Goal: Information Seeking & Learning: Check status

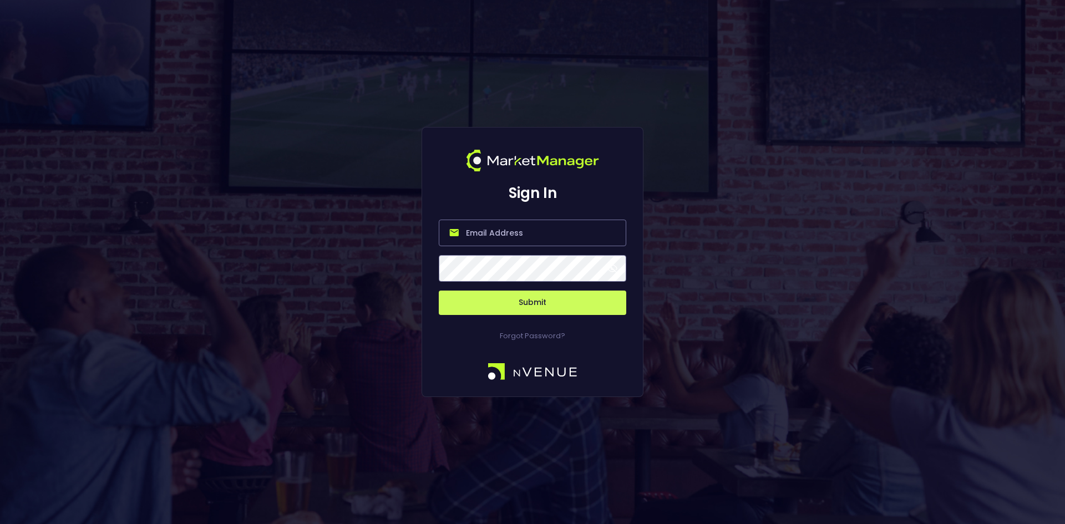
click at [515, 233] on input "email" at bounding box center [533, 233] width 188 height 27
type input "[EMAIL_ADDRESS][DOMAIN_NAME]"
click at [532, 301] on button "Submit" at bounding box center [533, 303] width 188 height 24
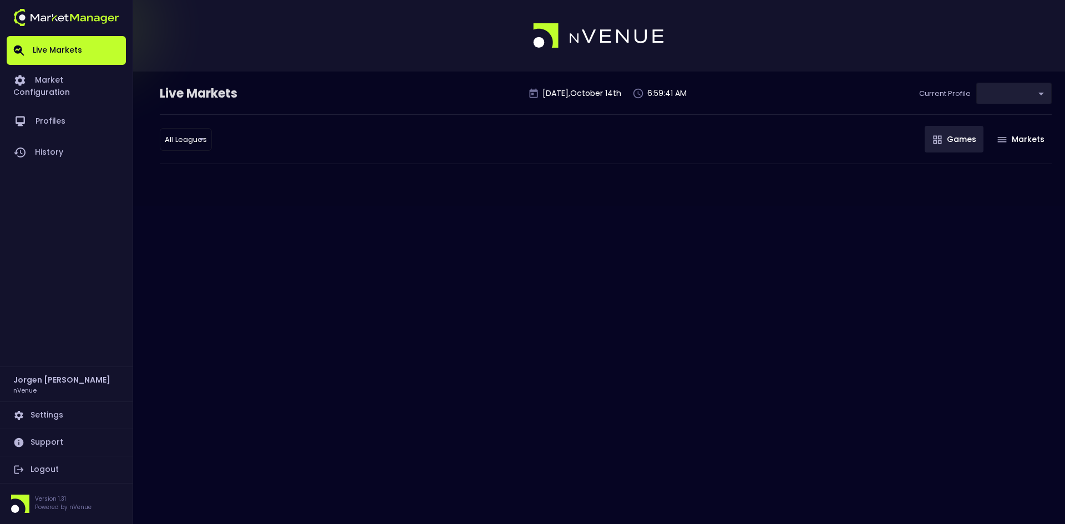
type input "0d810fa5-e353-4d9c-b11d-31f095cae871"
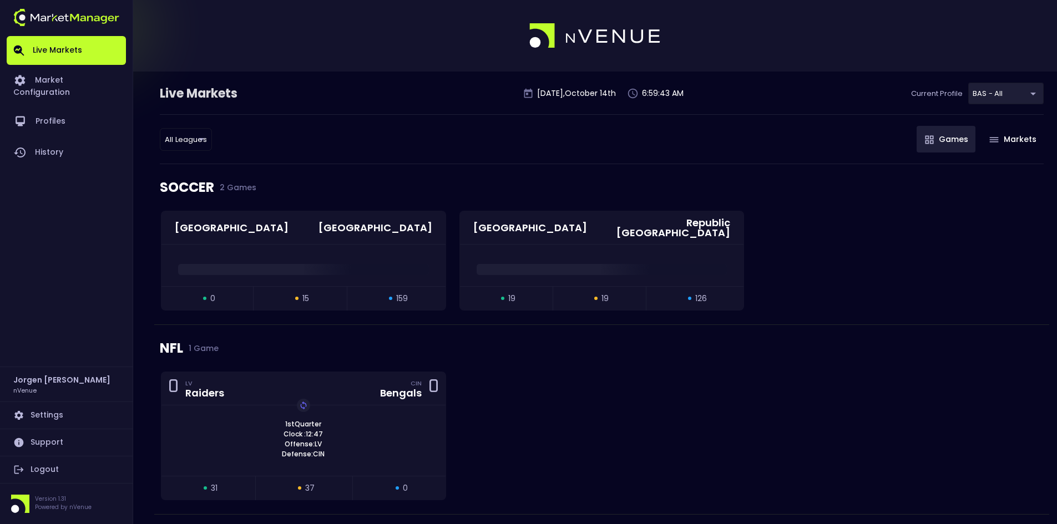
click at [784, 180] on div "SOCCER 2 Games" at bounding box center [602, 187] width 884 height 47
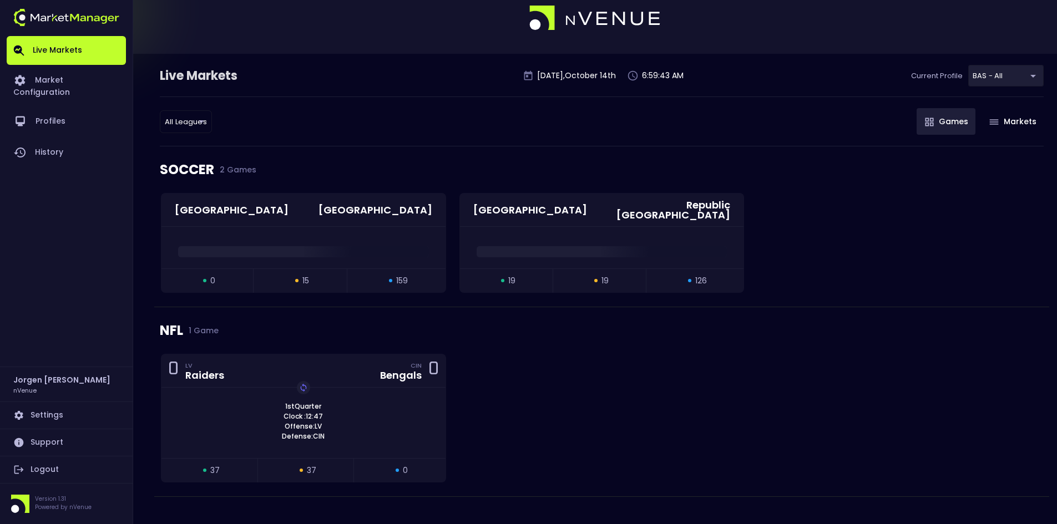
scroll to position [32, 0]
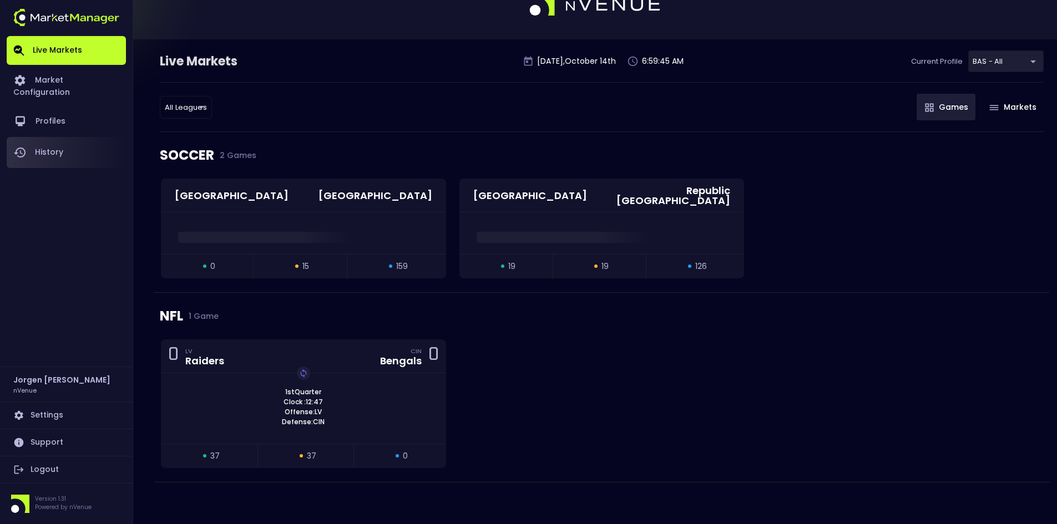
click at [58, 139] on link "History" at bounding box center [66, 152] width 119 height 31
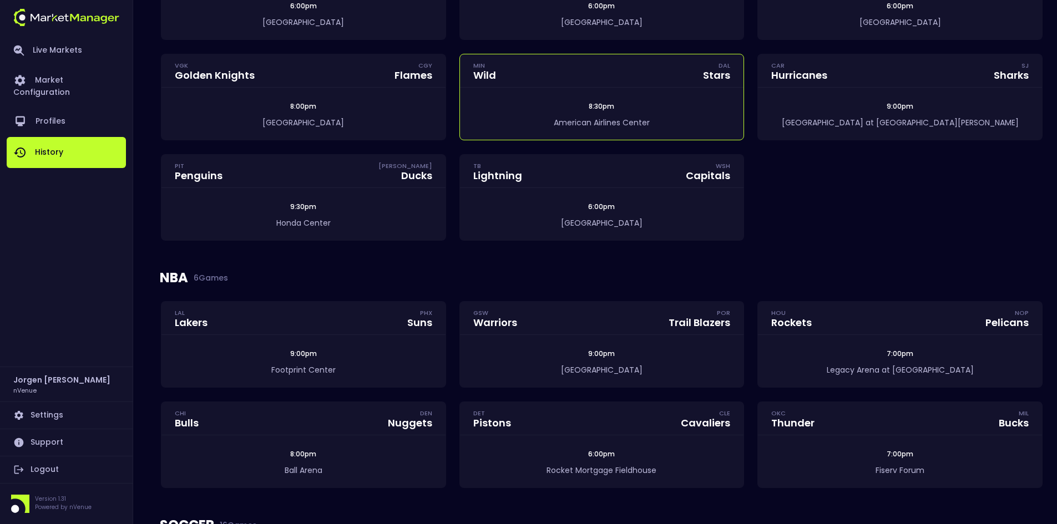
scroll to position [98, 0]
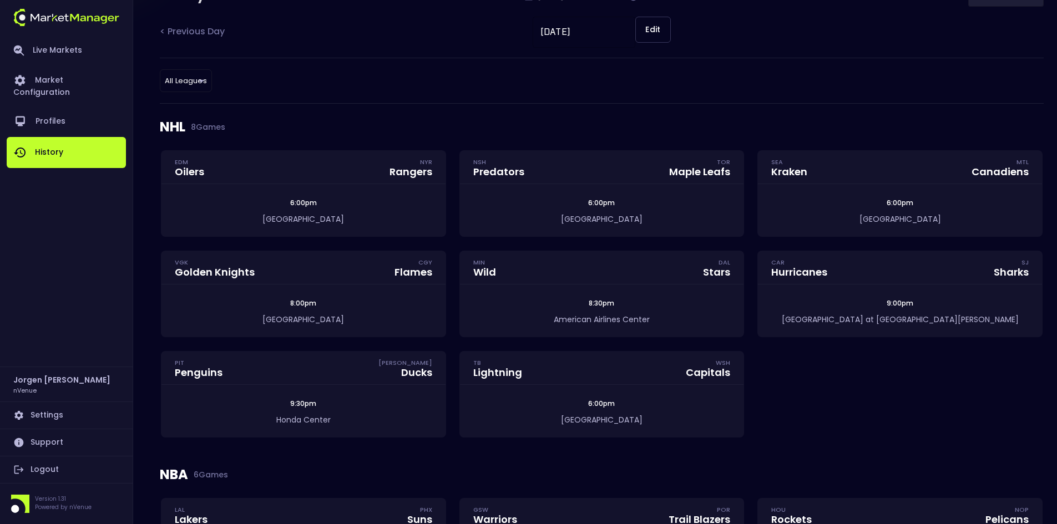
click at [803, 412] on div "EDM Oilers NYR Rangers 6:00pm [GEOGRAPHIC_DATA] NSH Predators TOR Maple Leafs 6…" at bounding box center [601, 300] width 895 height 301
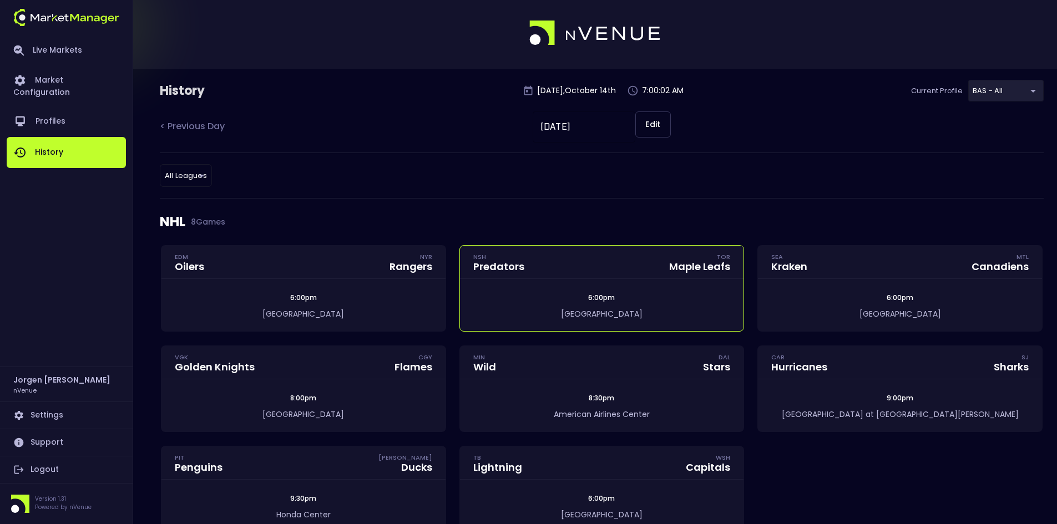
scroll to position [0, 0]
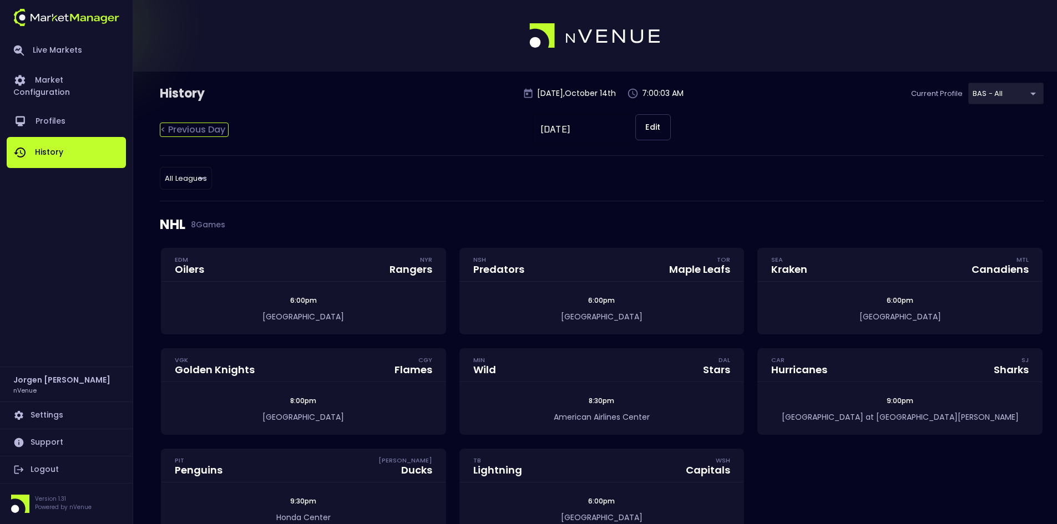
click at [208, 131] on div "< Previous Day" at bounding box center [194, 130] width 69 height 14
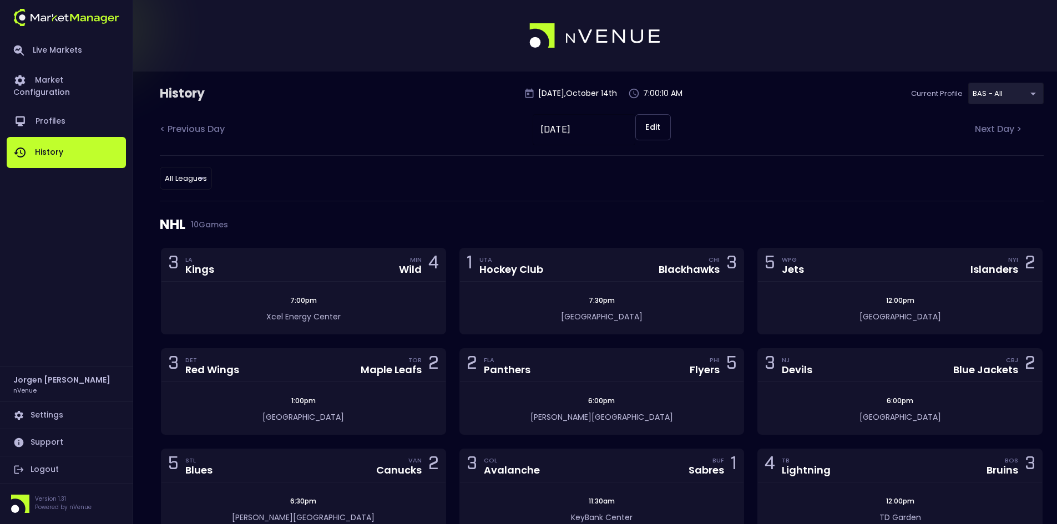
click at [484, 176] on div "All Leagues all leagues ​" at bounding box center [602, 178] width 884 height 46
click at [662, 181] on div "All Leagues all leagues ​" at bounding box center [602, 178] width 884 height 46
click at [748, 182] on div "All Leagues all leagues ​" at bounding box center [602, 178] width 884 height 46
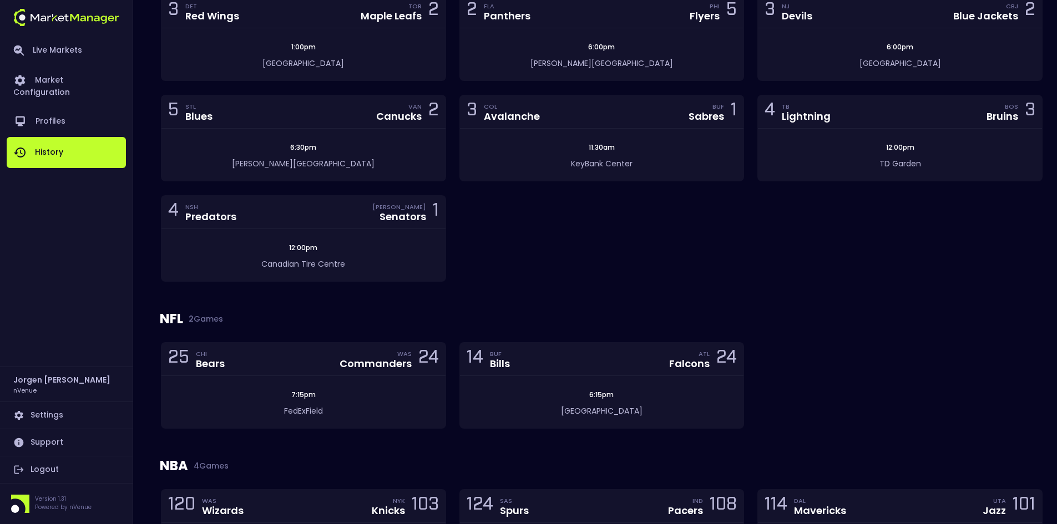
scroll to position [388, 0]
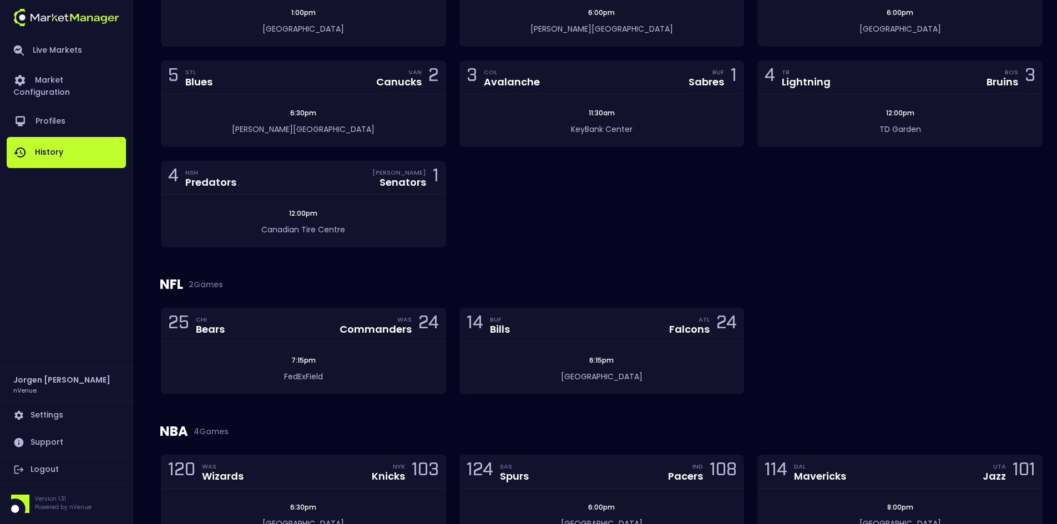
click at [750, 191] on div "3 LA Kings MIN Wild 4 7:00pm Xcel Energy Center 1 UTA Hockey Club CHI Blackhawk…" at bounding box center [601, 61] width 895 height 402
click at [704, 196] on div "3 LA Kings MIN Wild 4 7:00pm Xcel Energy Center 1 UTA Hockey Club CHI Blackhawk…" at bounding box center [601, 61] width 895 height 402
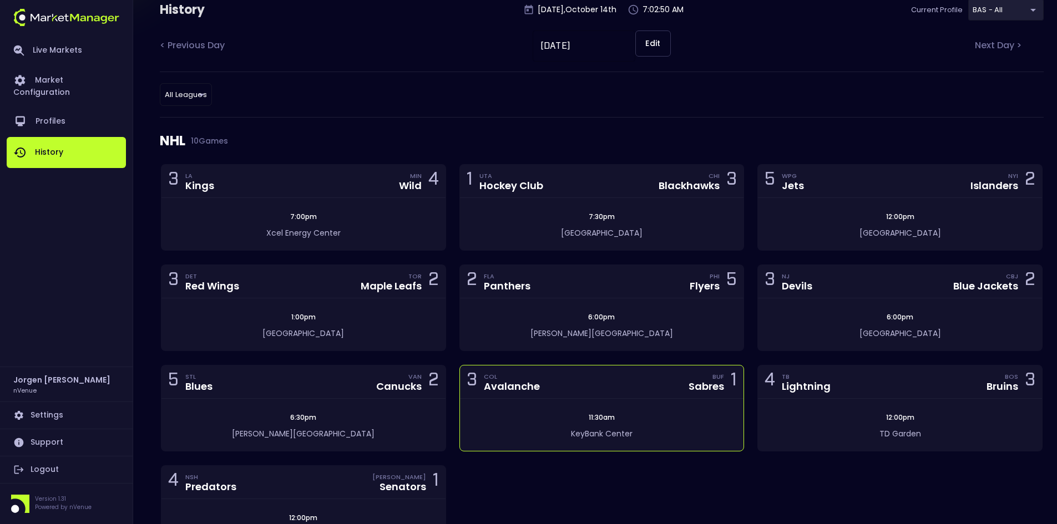
scroll to position [0, 0]
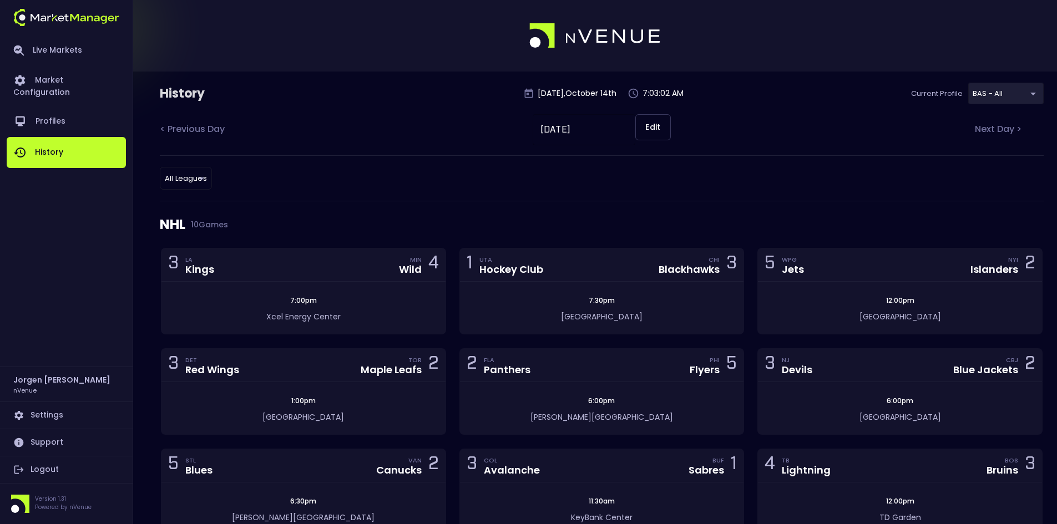
click at [694, 205] on div "NHL 10 Games" at bounding box center [602, 224] width 884 height 47
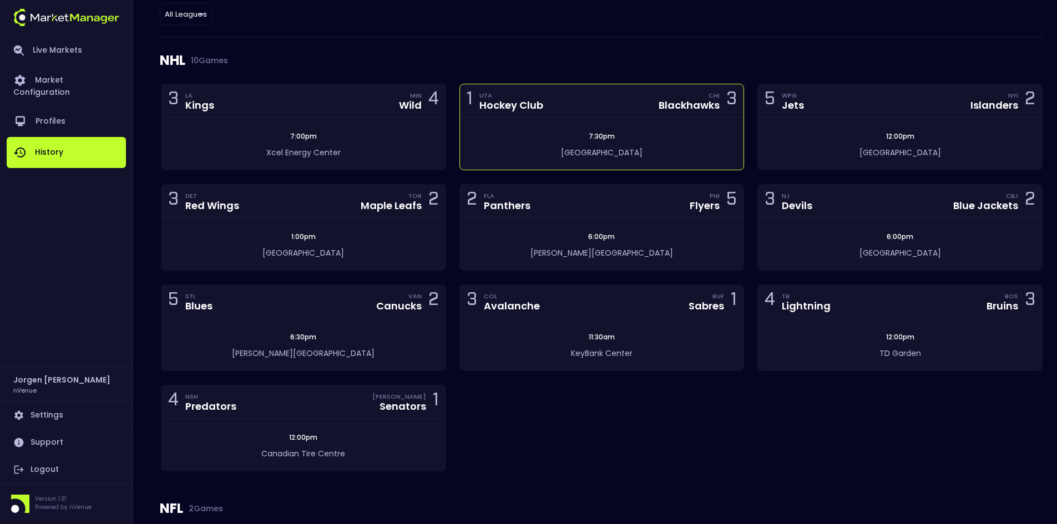
scroll to position [166, 0]
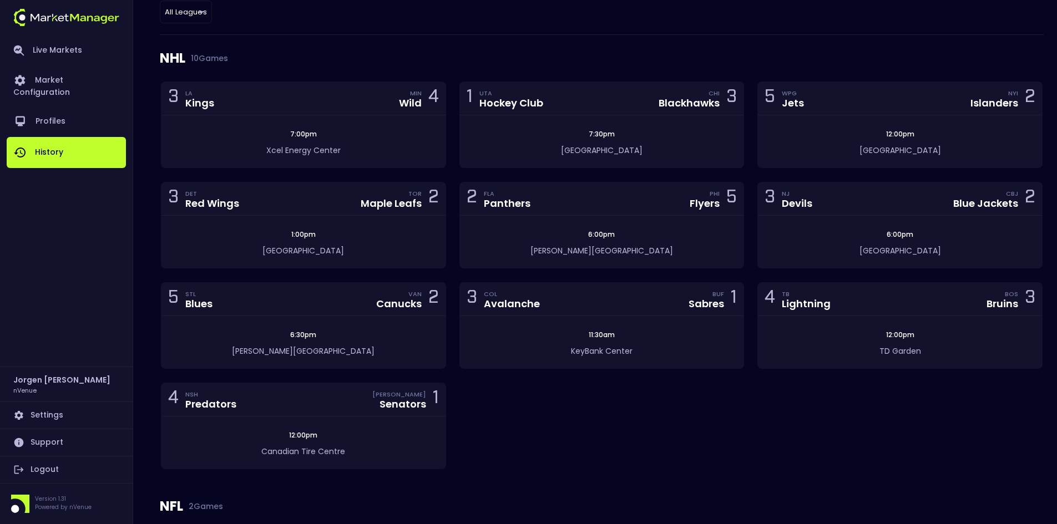
click at [531, 424] on div "3 LA Kings MIN Wild 4 7:00pm Xcel Energy Center 1 UTA Hockey Club CHI Blackhawk…" at bounding box center [601, 283] width 895 height 402
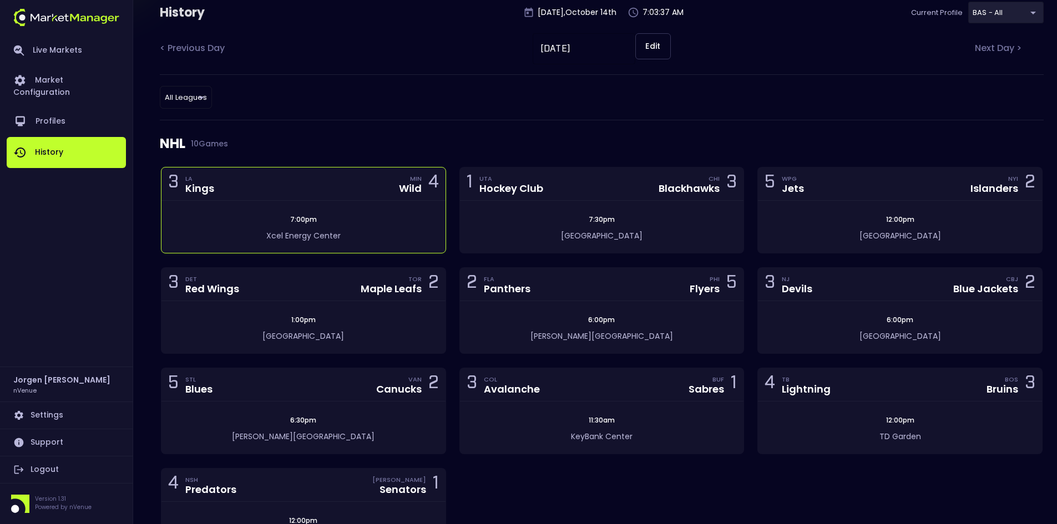
scroll to position [0, 0]
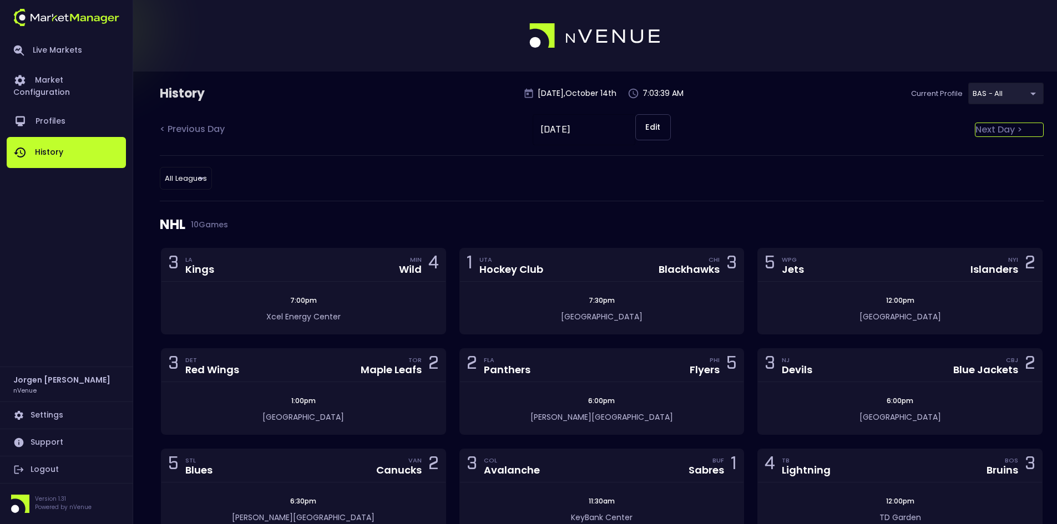
click at [985, 126] on div "Next Day >" at bounding box center [1009, 130] width 69 height 14
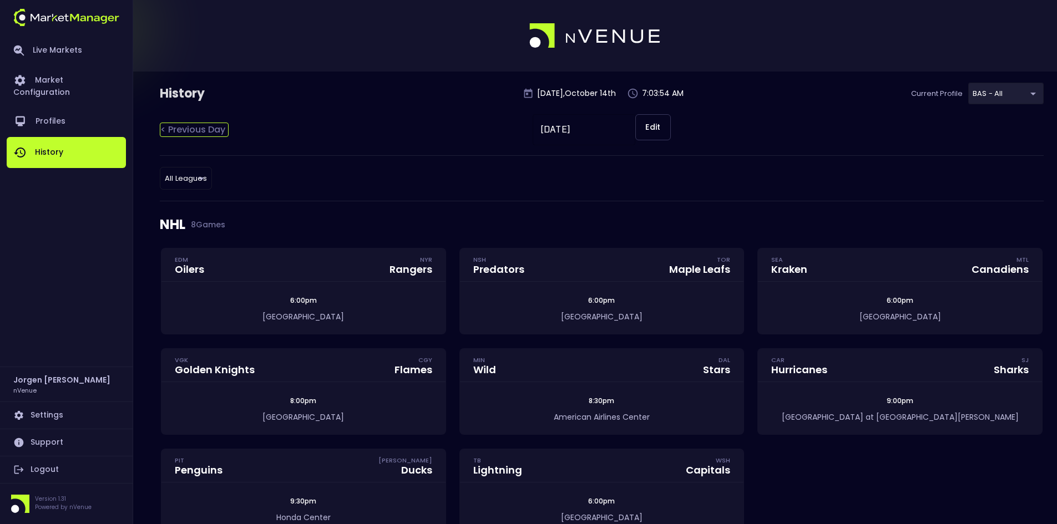
click at [184, 128] on div "< Previous Day" at bounding box center [194, 130] width 69 height 14
type input "[DATE]"
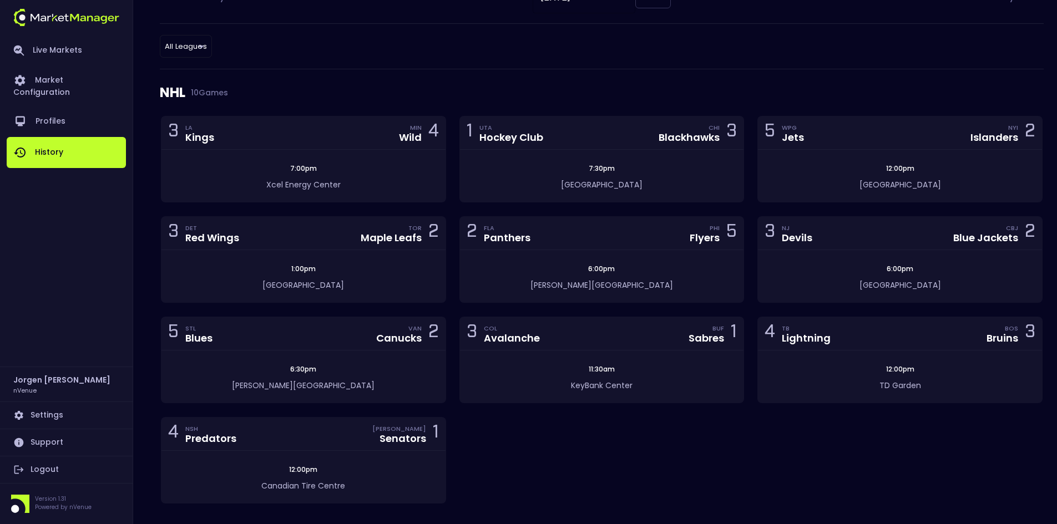
scroll to position [166, 0]
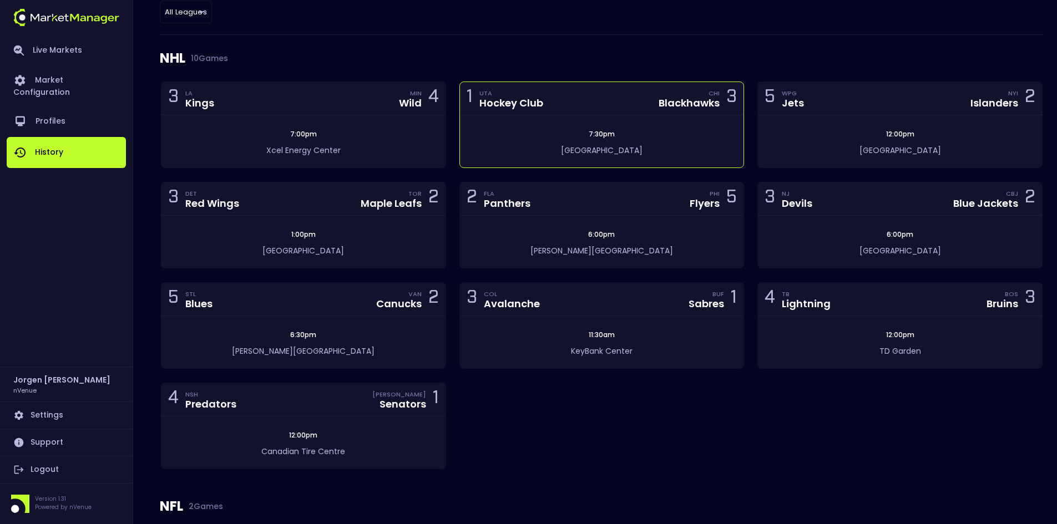
click at [528, 133] on div "7:30pm" at bounding box center [602, 134] width 284 height 10
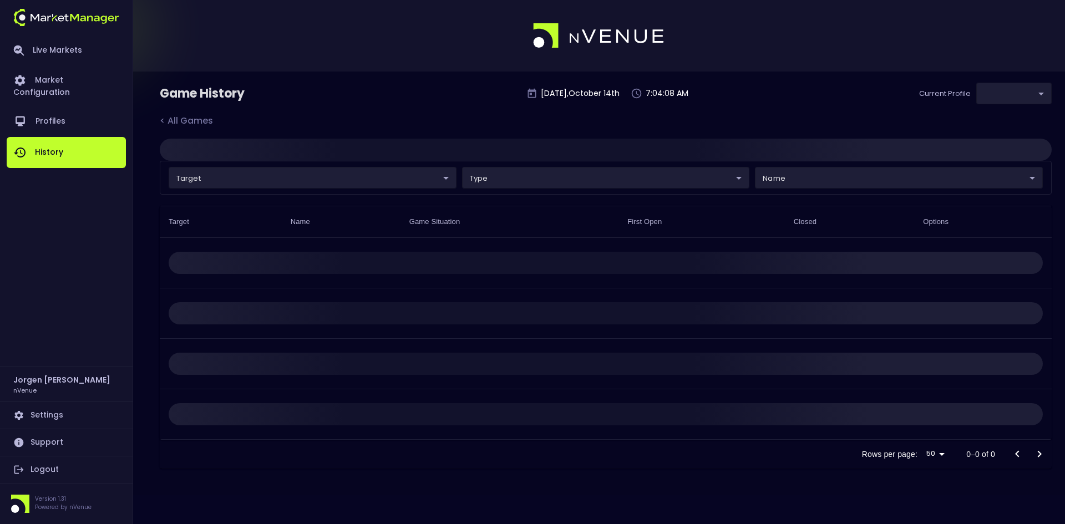
type input "0d810fa5-e353-4d9c-b11d-31f095cae871"
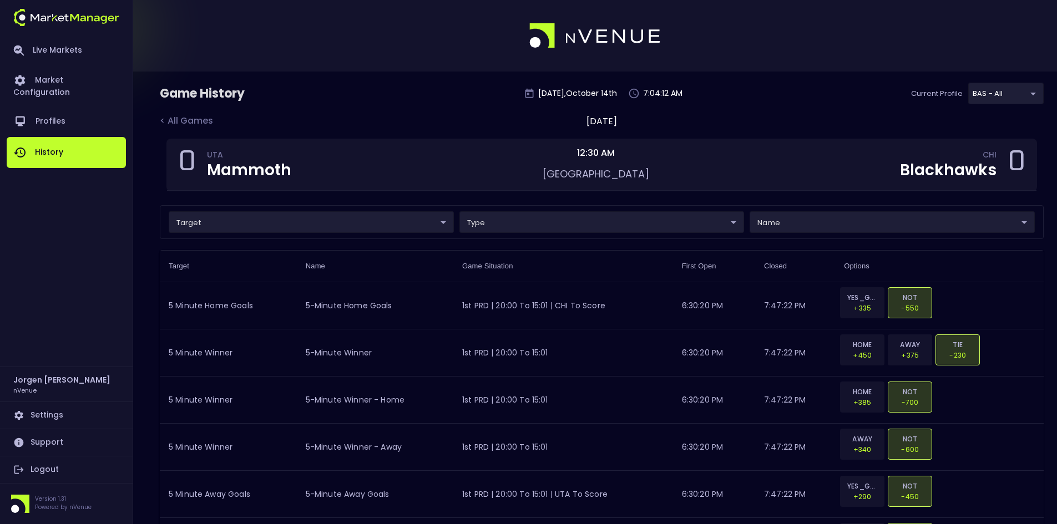
click at [390, 92] on div "Game History [DATE] 7:04:12 AM Current Profile BAS - All 0d810fa5-e353-4d9c-b11…" at bounding box center [602, 99] width 884 height 32
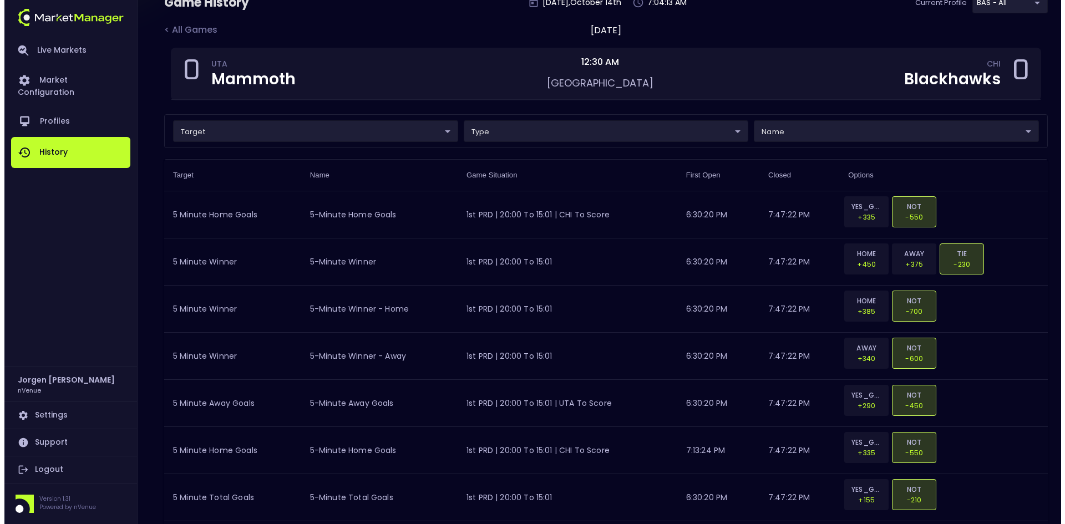
scroll to position [111, 0]
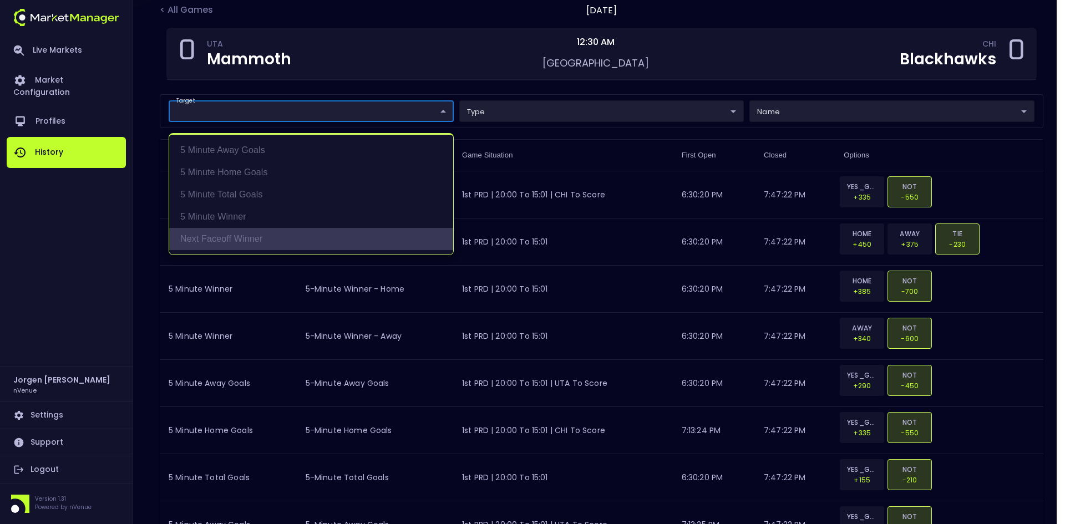
click at [231, 240] on li "Next Faceoff Winner" at bounding box center [311, 239] width 284 height 22
type input "Next Faceoff Winner"
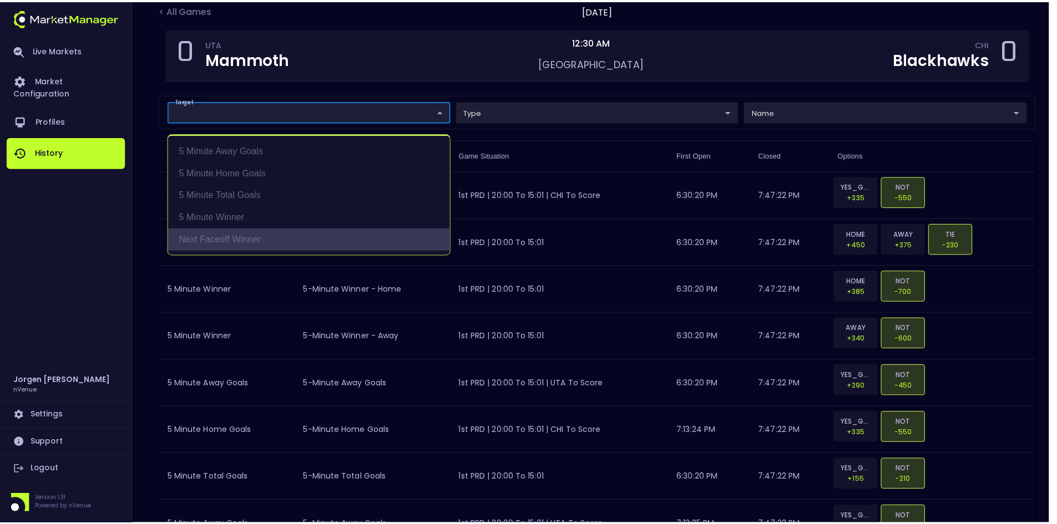
scroll to position [0, 0]
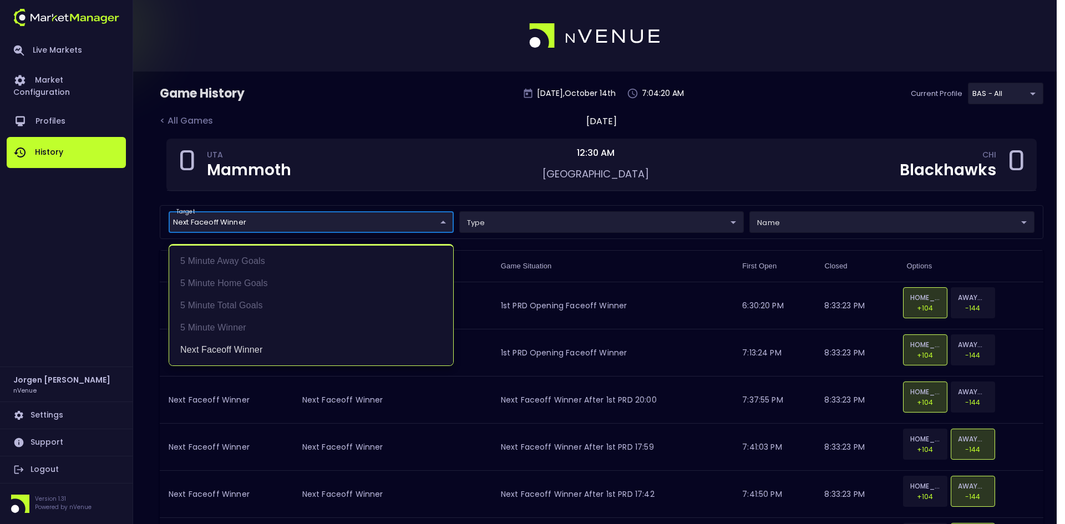
click at [469, 145] on div at bounding box center [532, 262] width 1065 height 524
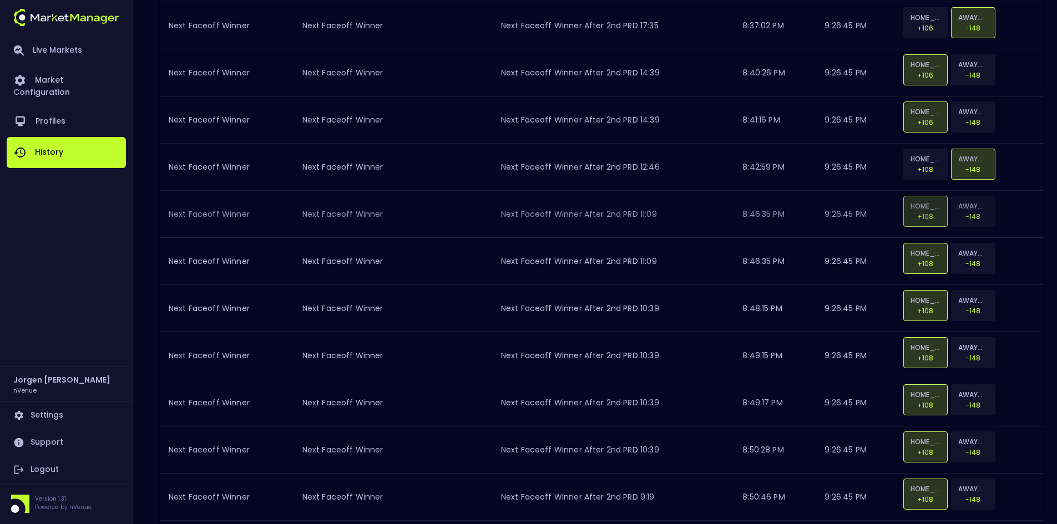
scroll to position [2172, 0]
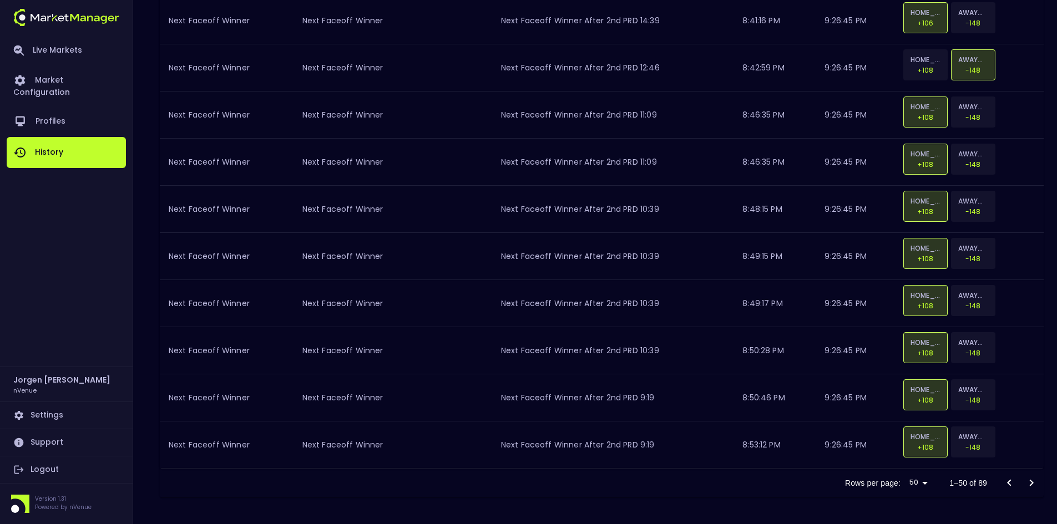
click at [1034, 482] on icon "Go to next page" at bounding box center [1031, 483] width 13 height 13
click at [1032, 481] on div at bounding box center [1020, 483] width 44 height 22
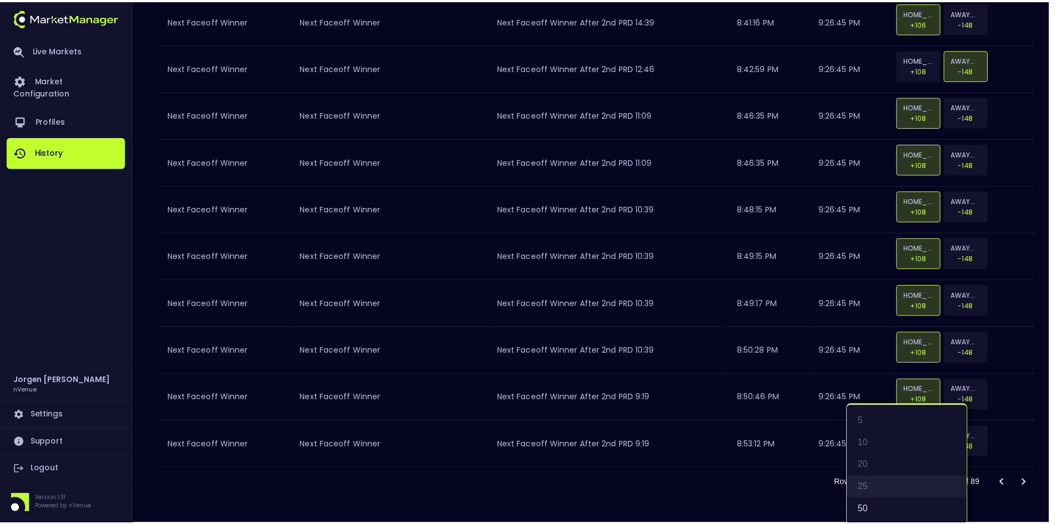
scroll to position [2, 0]
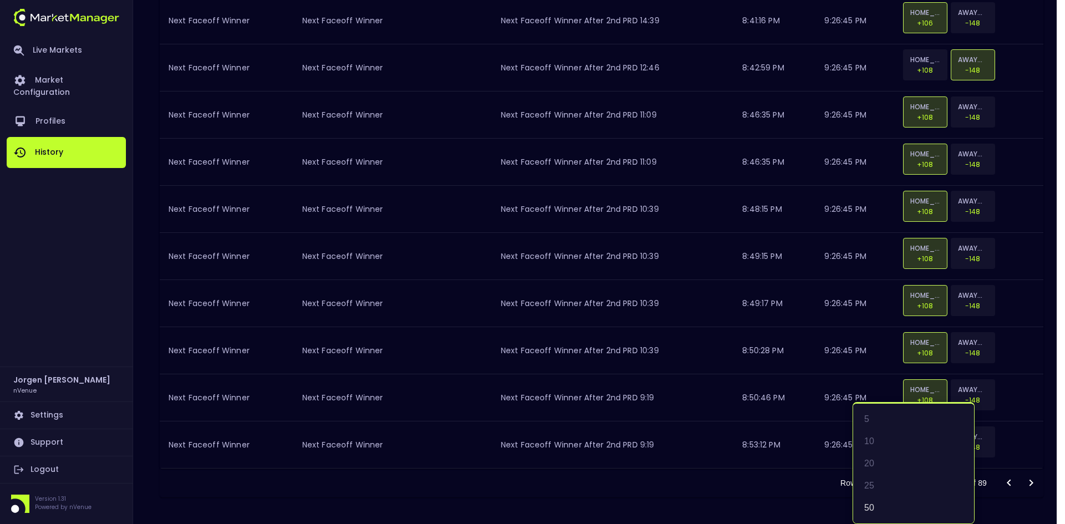
click at [752, 492] on div at bounding box center [532, 262] width 1065 height 524
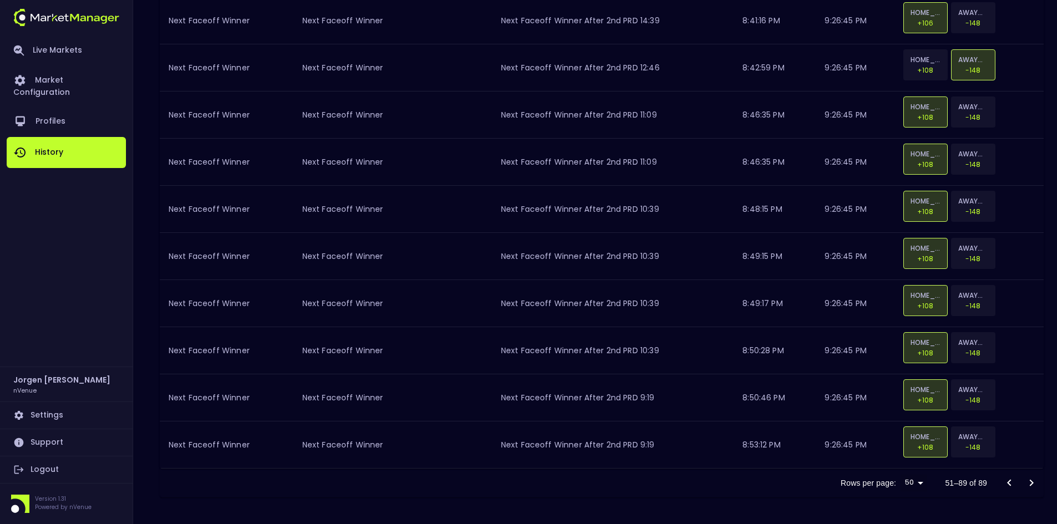
scroll to position [0, 0]
click at [1032, 482] on div at bounding box center [1020, 483] width 44 height 22
click at [749, 489] on div "Rows per page: 50 50 51–89 of 89" at bounding box center [602, 483] width 884 height 29
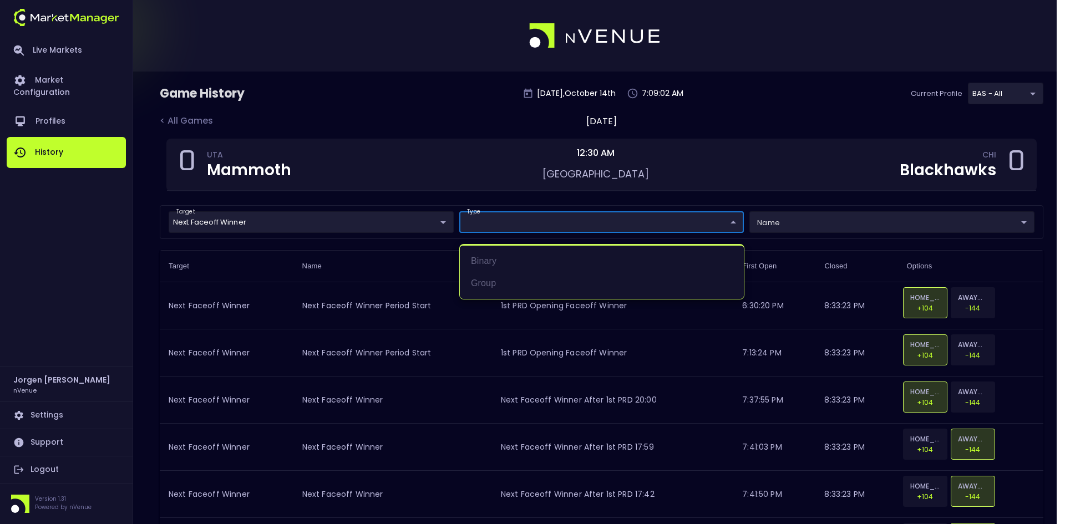
click at [808, 221] on div at bounding box center [532, 262] width 1065 height 524
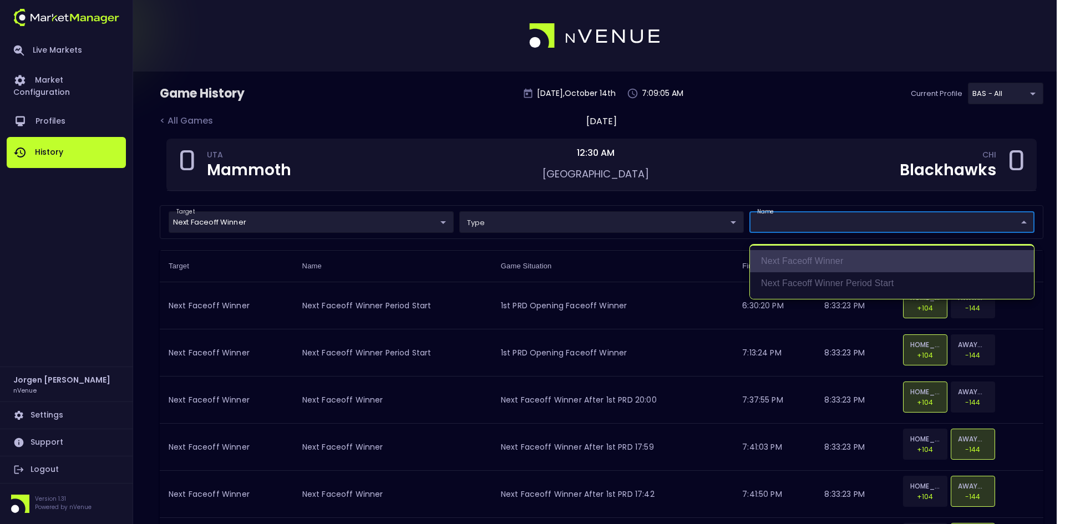
click at [798, 256] on li "Next Faceoff Winner" at bounding box center [892, 261] width 284 height 22
type input "Next Faceoff Winner"
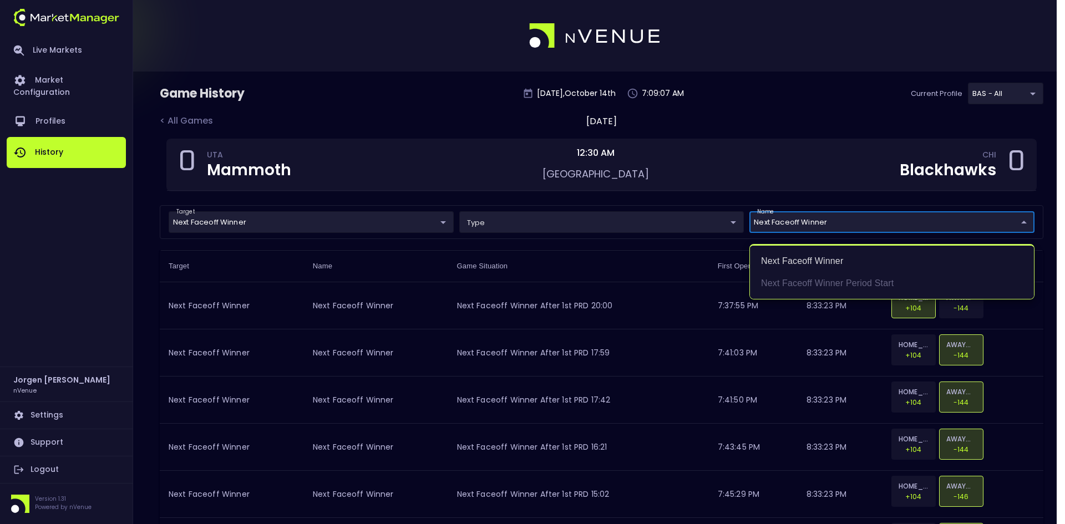
click at [784, 122] on div at bounding box center [532, 262] width 1065 height 524
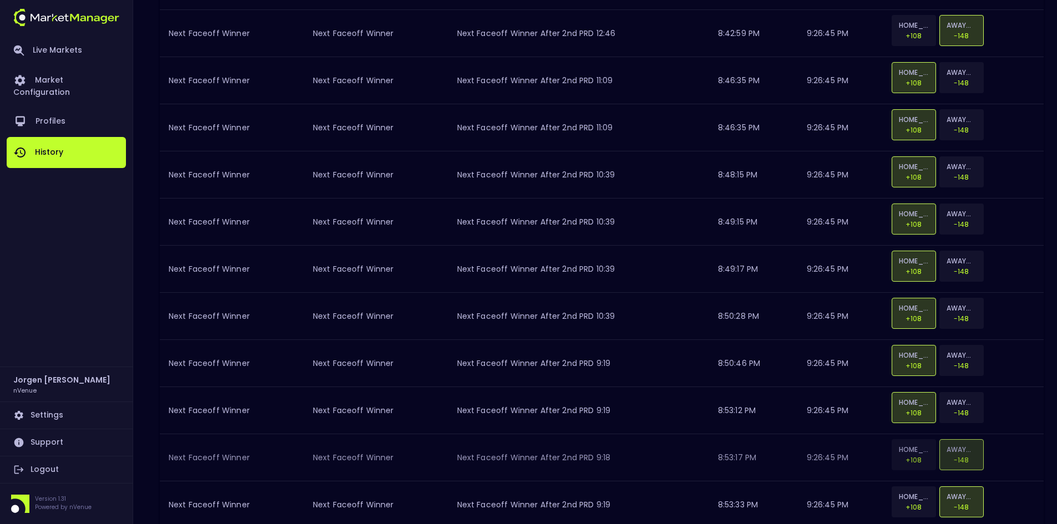
scroll to position [2172, 0]
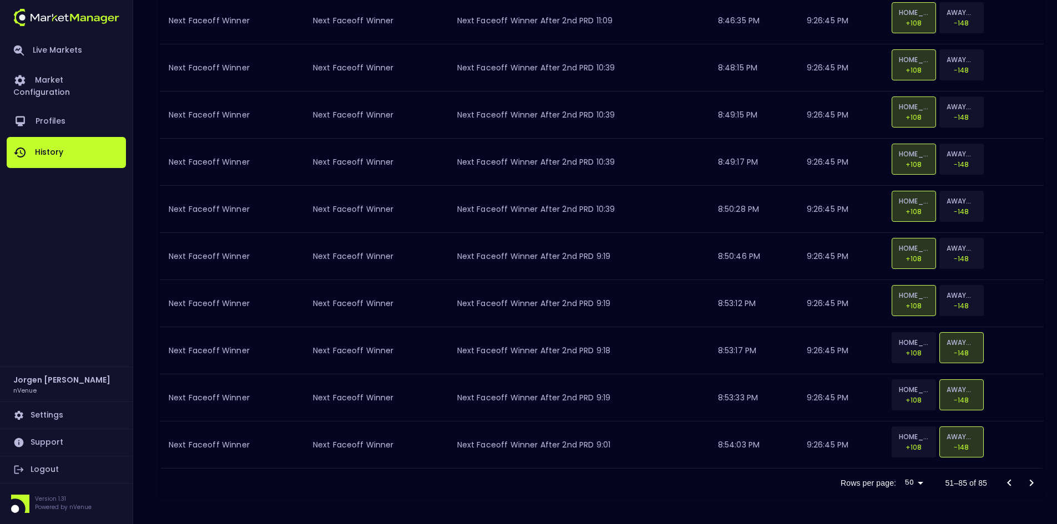
click at [1009, 484] on icon "Go to previous page" at bounding box center [1009, 483] width 4 height 7
click at [1029, 482] on icon "Go to next page" at bounding box center [1031, 483] width 13 height 13
click at [1029, 486] on div at bounding box center [1020, 483] width 44 height 22
click at [1030, 484] on div at bounding box center [1020, 483] width 44 height 22
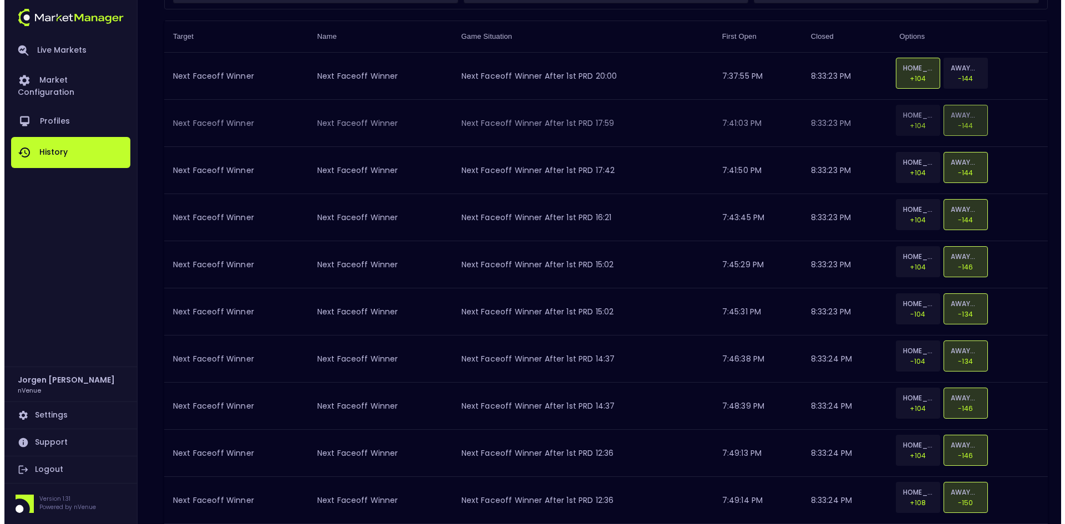
scroll to position [0, 0]
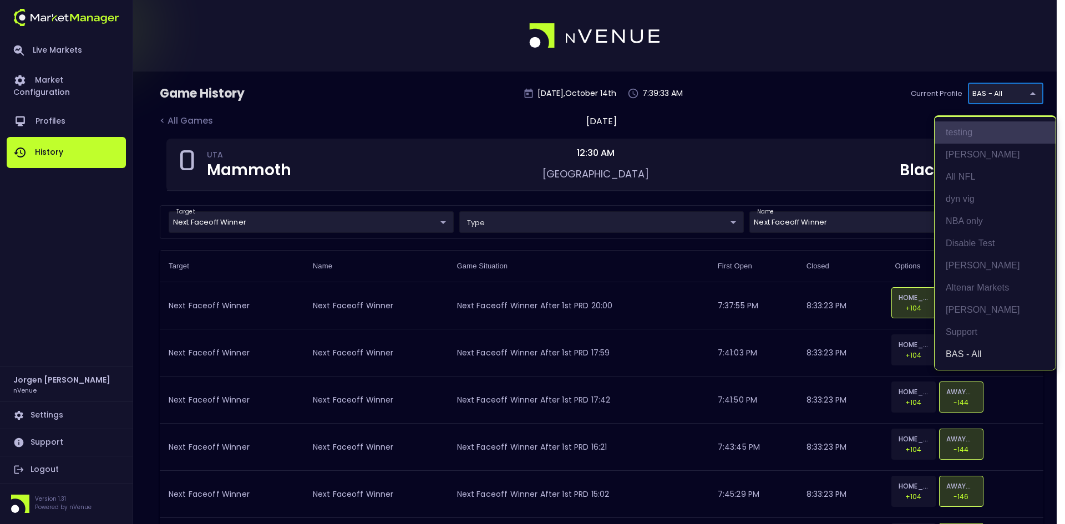
click at [962, 135] on li "testing" at bounding box center [995, 133] width 121 height 22
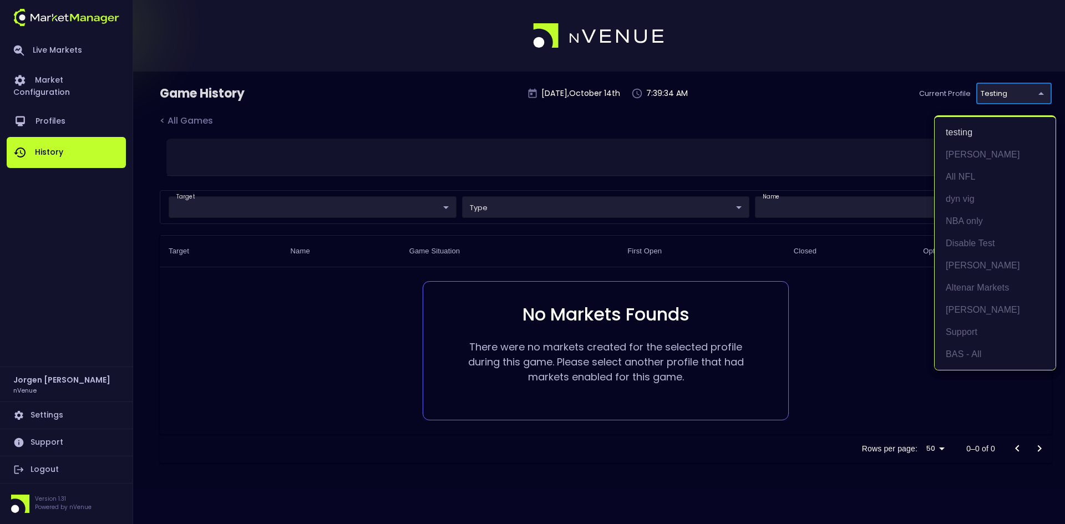
click at [1001, 98] on body "Live Markets Market Configuration Profiles History [PERSON_NAME] nVenue Setting…" at bounding box center [532, 262] width 1065 height 524
click at [972, 152] on li "[PERSON_NAME]" at bounding box center [995, 155] width 121 height 22
type input "edd04d16-3fc2-4dda-b102-d8c8b0118bc1"
click at [998, 91] on body "Live Markets Market Configuration Profiles History [PERSON_NAME] nVenue Setting…" at bounding box center [532, 262] width 1065 height 524
click at [767, 48] on div at bounding box center [532, 262] width 1065 height 524
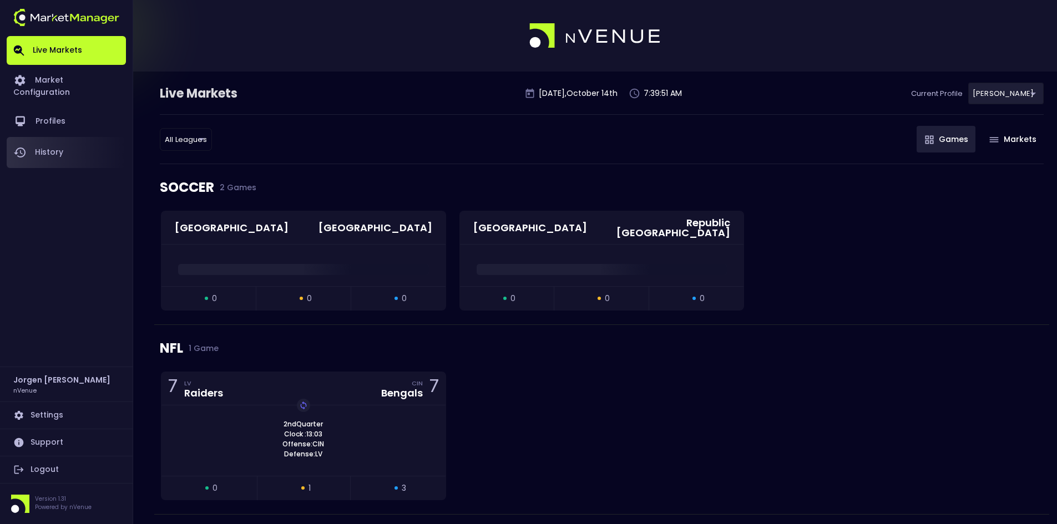
click at [44, 142] on link "History" at bounding box center [66, 152] width 119 height 31
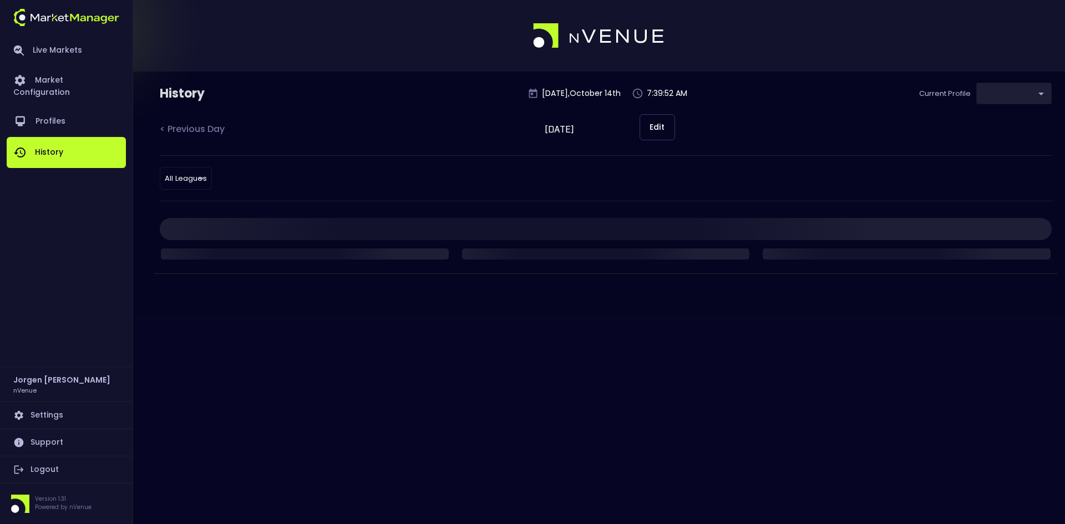
type input "edd04d16-3fc2-4dda-b102-d8c8b0118bc1"
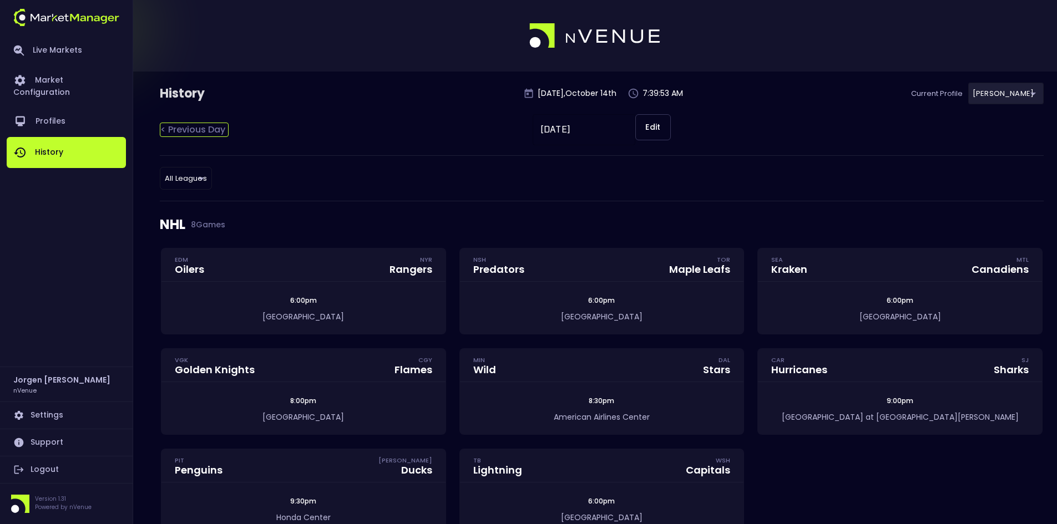
click at [198, 130] on div "< Previous Day" at bounding box center [194, 130] width 69 height 14
type input "[DATE]"
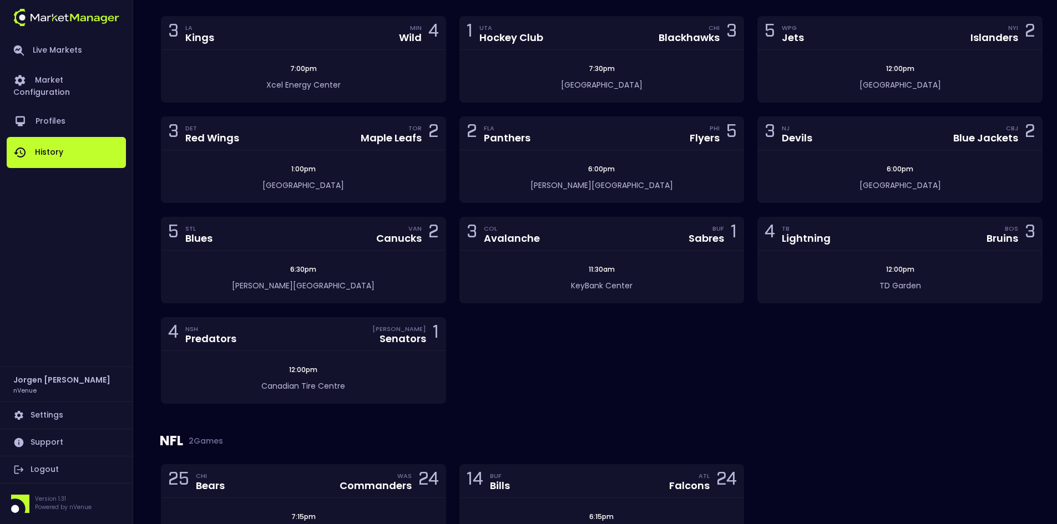
scroll to position [55, 0]
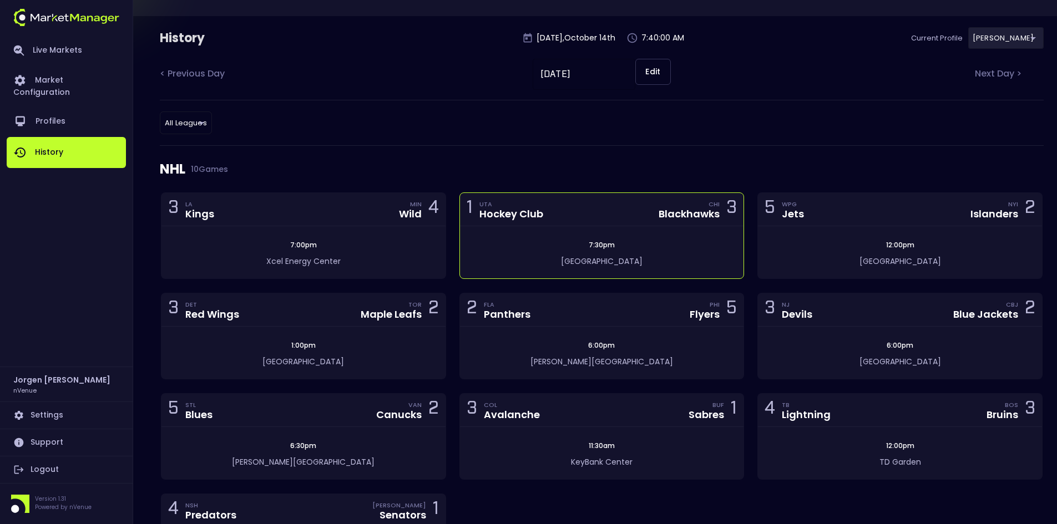
click at [540, 219] on div "Hockey Club" at bounding box center [511, 214] width 64 height 10
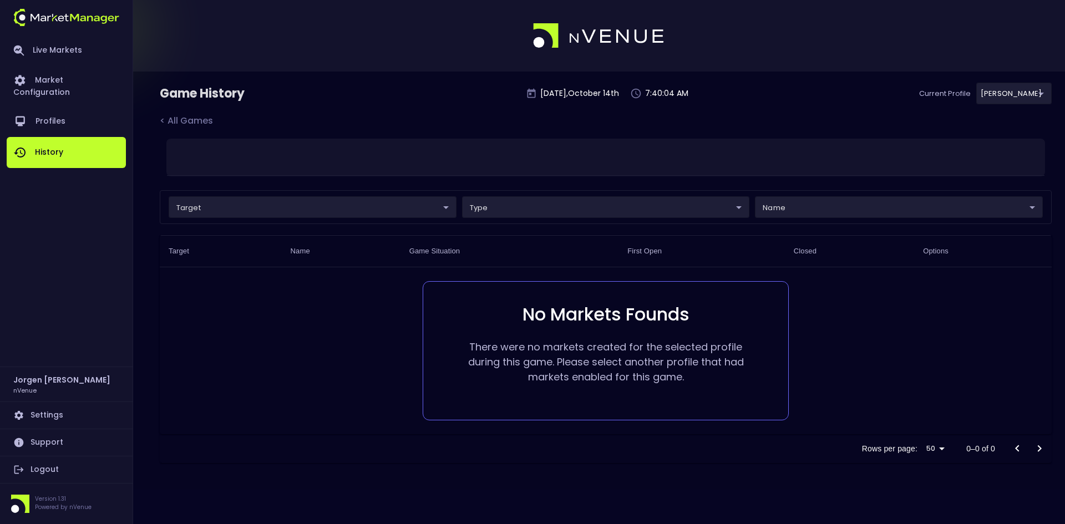
click at [1012, 92] on body "Live Markets Market Configuration Profiles History Jorgen Johnson nVenue Settin…" at bounding box center [532, 262] width 1065 height 524
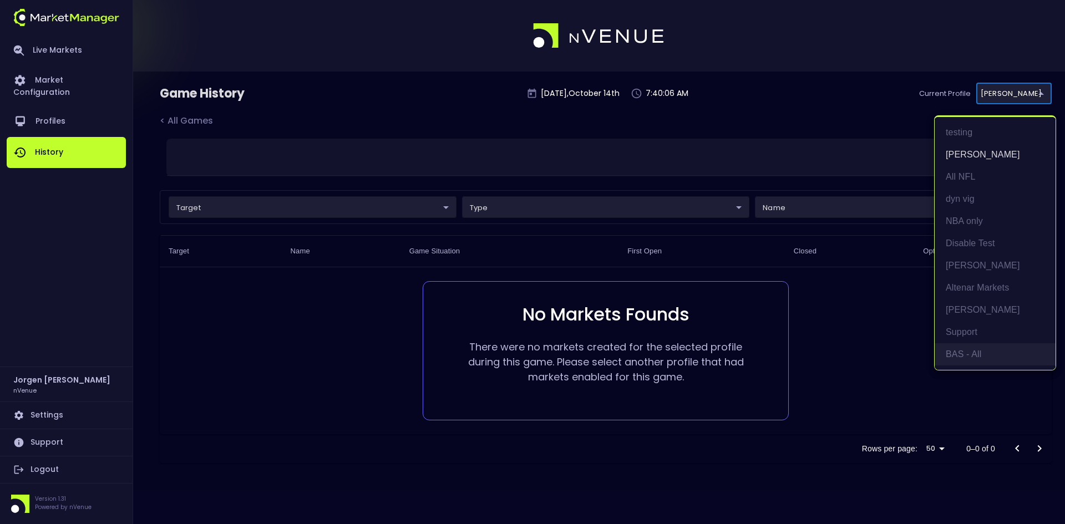
click at [964, 347] on li "BAS - All" at bounding box center [995, 354] width 121 height 22
type input "0d810fa5-e353-4d9c-b11d-31f095cae871"
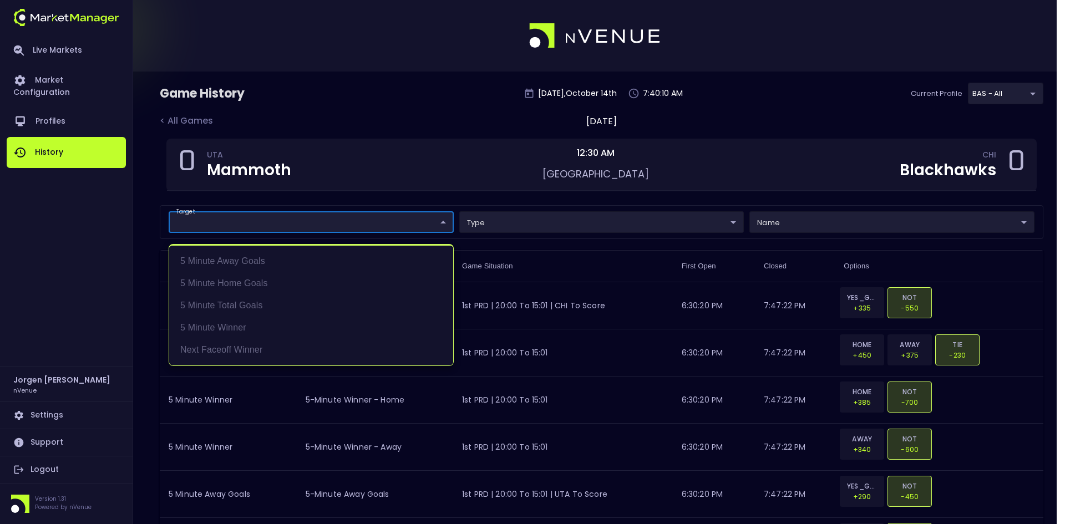
click at [486, 199] on div at bounding box center [532, 262] width 1065 height 524
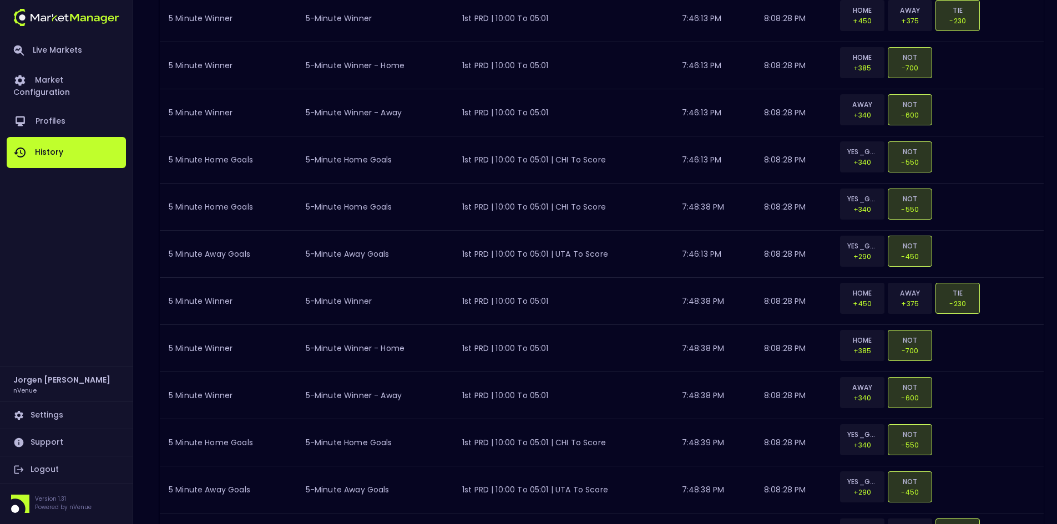
scroll to position [2172, 0]
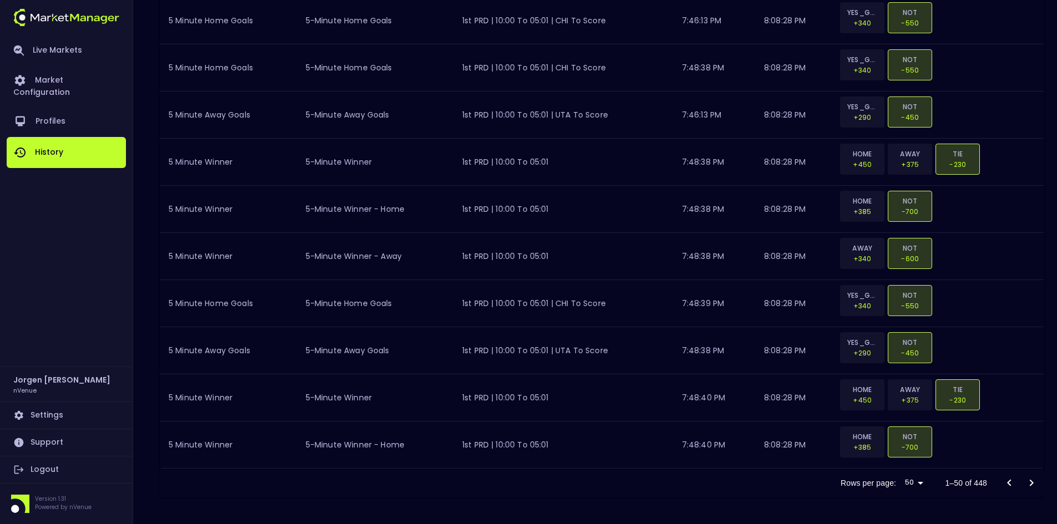
click at [1032, 485] on icon "Go to next page" at bounding box center [1032, 483] width 4 height 7
click at [1031, 484] on icon "Go to next page" at bounding box center [1032, 483] width 4 height 7
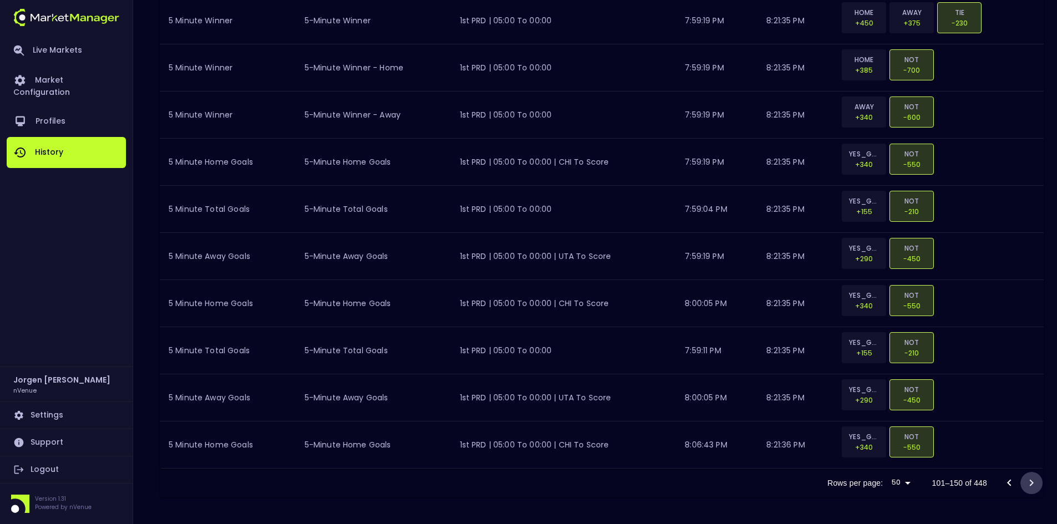
click at [1028, 478] on icon "Go to next page" at bounding box center [1031, 483] width 13 height 13
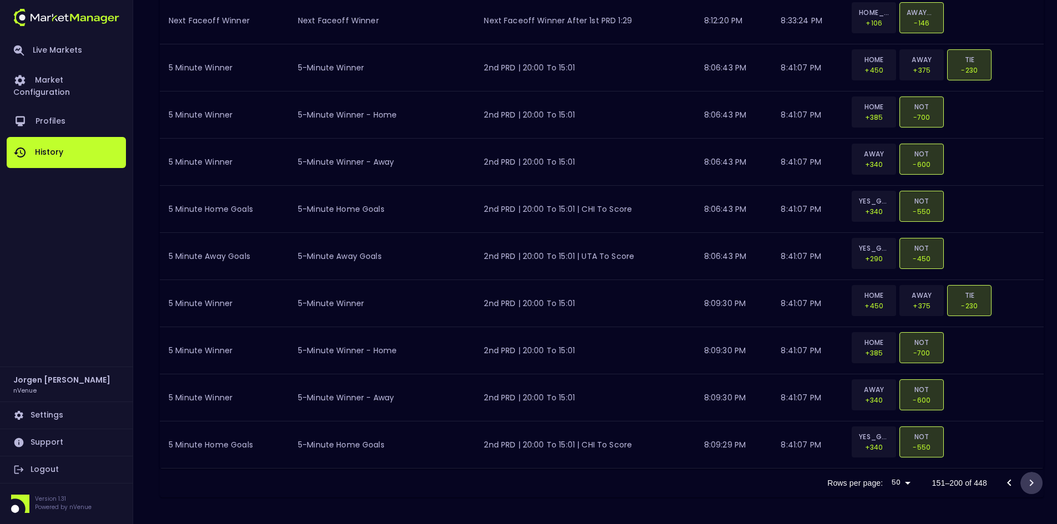
click at [1035, 480] on icon "Go to next page" at bounding box center [1031, 483] width 13 height 13
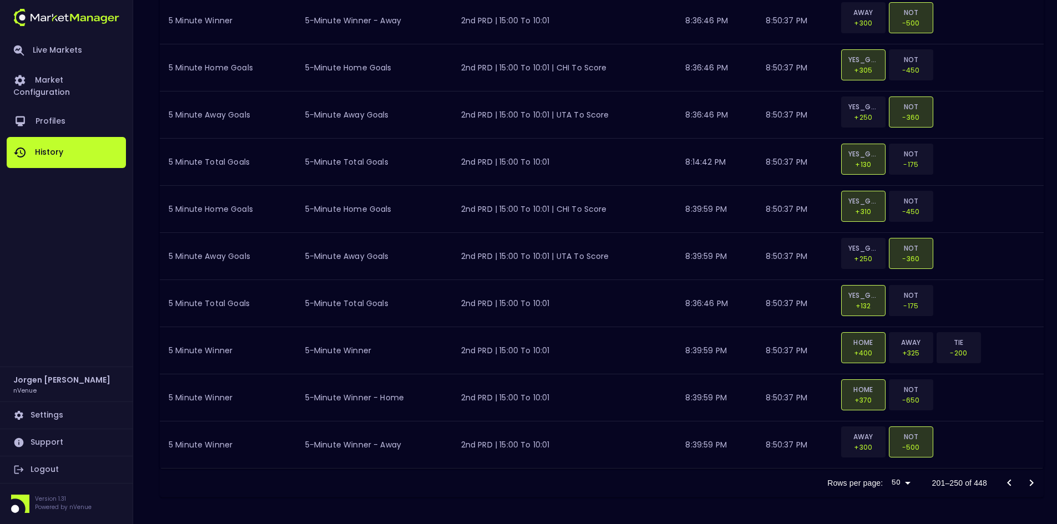
click at [1033, 478] on icon "Go to next page" at bounding box center [1031, 483] width 13 height 13
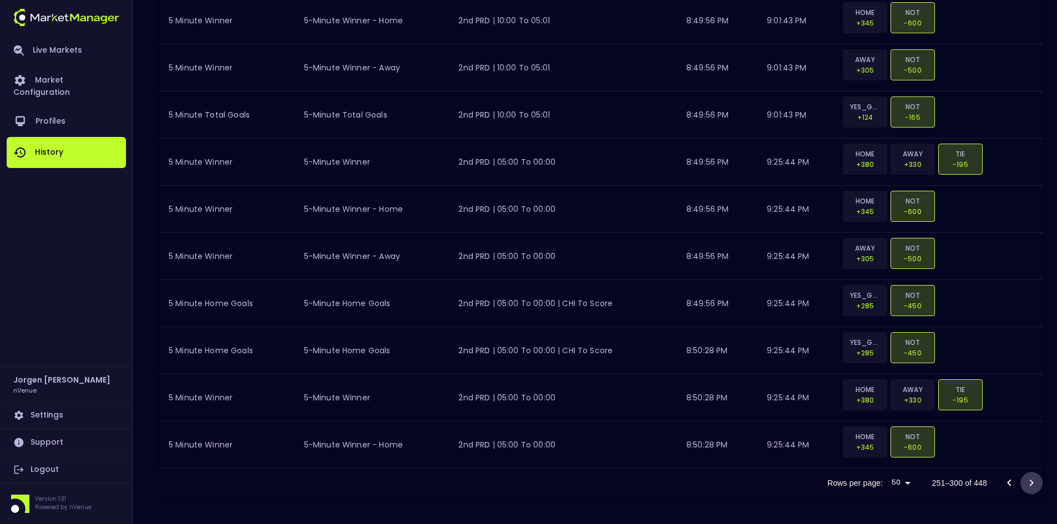
click at [1032, 482] on icon "Go to next page" at bounding box center [1032, 483] width 4 height 7
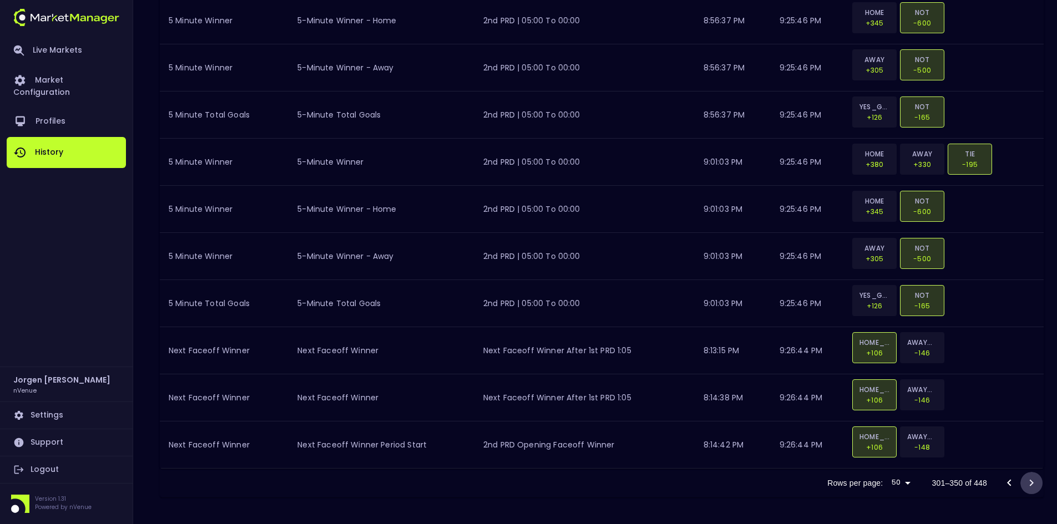
click at [1033, 483] on icon "Go to next page" at bounding box center [1032, 483] width 4 height 7
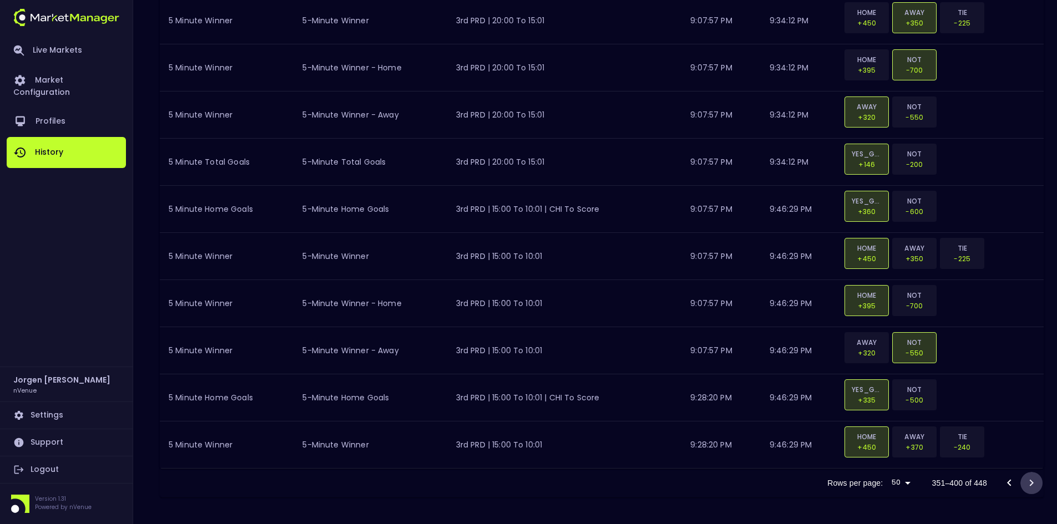
click at [1032, 482] on icon "Go to next page" at bounding box center [1032, 483] width 4 height 7
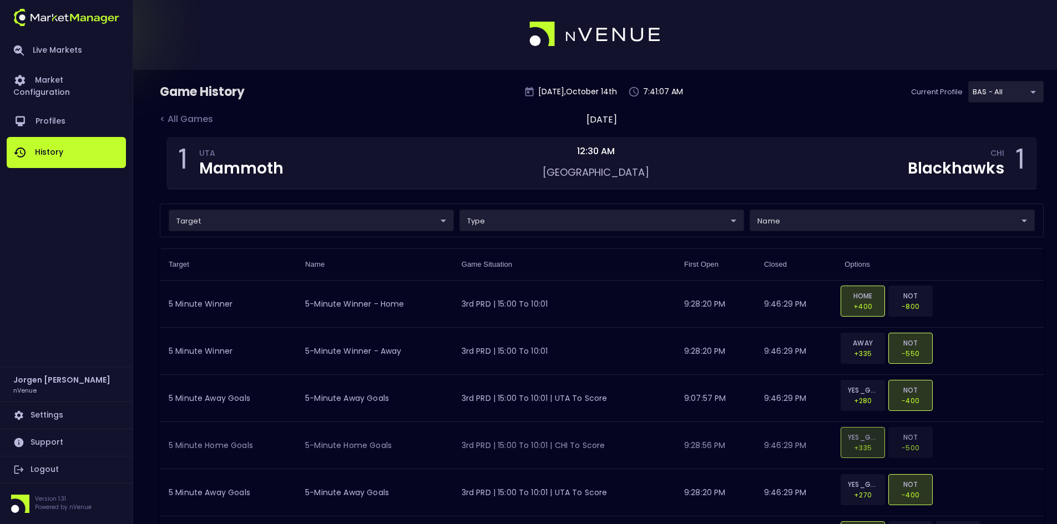
scroll to position [0, 0]
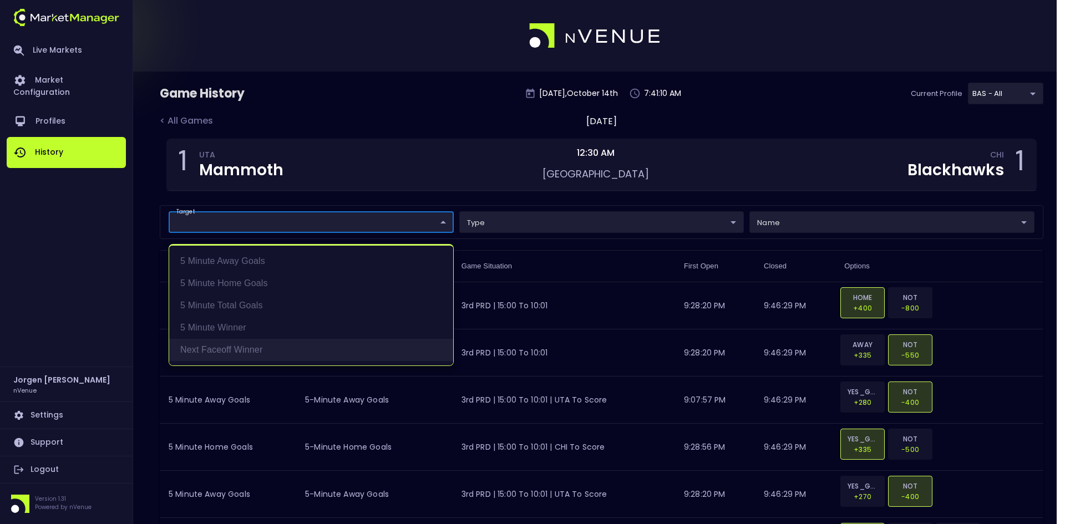
click at [223, 346] on li "Next Faceoff Winner" at bounding box center [311, 350] width 284 height 22
type input "Next Faceoff Winner"
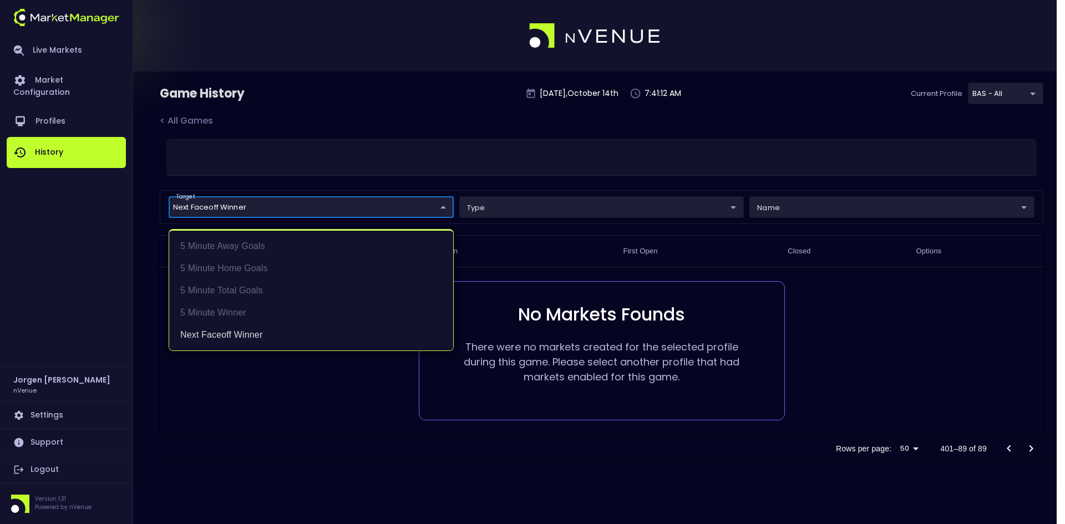
click at [670, 120] on div at bounding box center [532, 262] width 1065 height 524
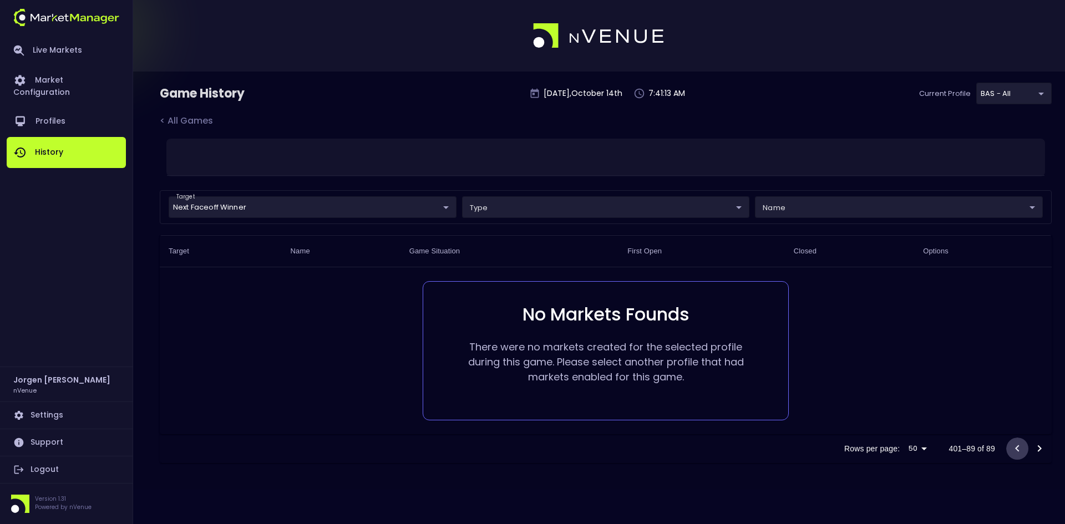
click at [1014, 445] on icon "Go to previous page" at bounding box center [1017, 448] width 13 height 13
click at [193, 124] on div "< All Games" at bounding box center [194, 121] width 69 height 14
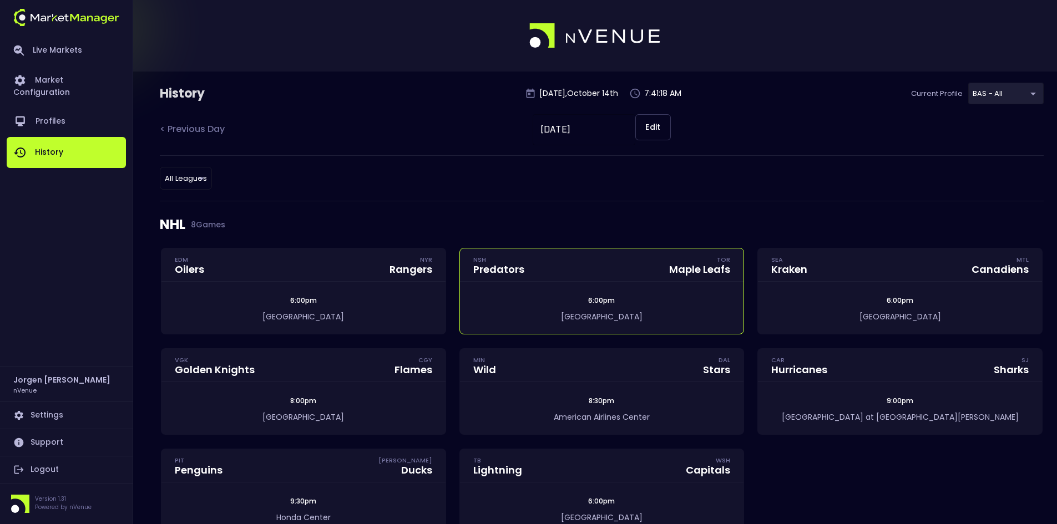
click at [570, 289] on div "6:00pm Scotiabank Arena" at bounding box center [602, 308] width 284 height 52
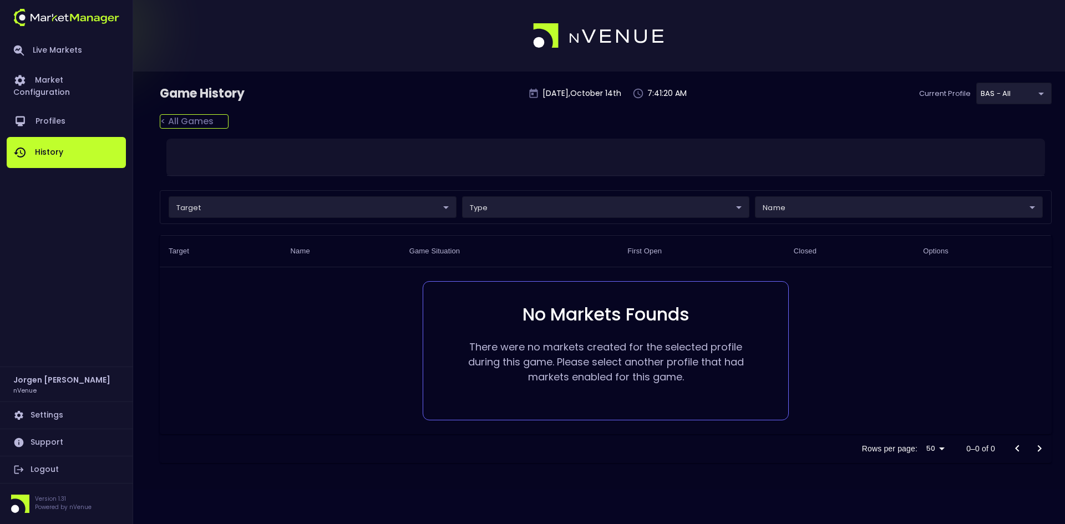
click at [205, 117] on div "< All Games" at bounding box center [194, 121] width 69 height 14
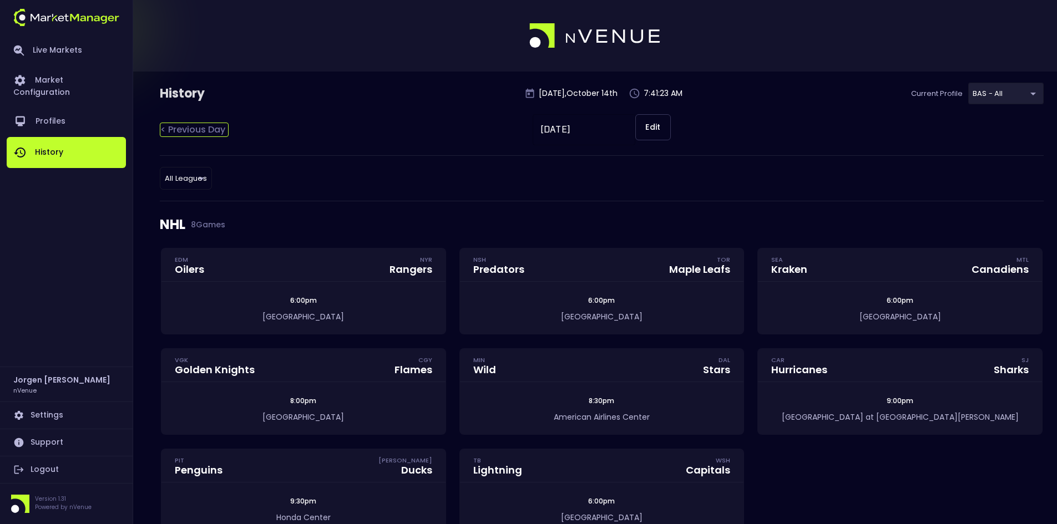
click at [189, 127] on div "< Previous Day" at bounding box center [194, 130] width 69 height 14
type input "[DATE]"
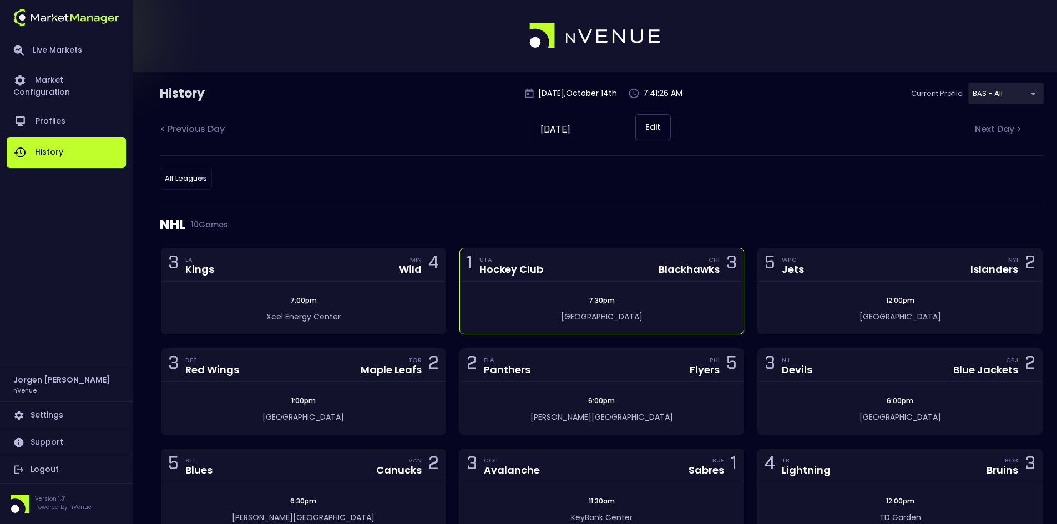
click at [554, 285] on div "7:30pm United Center" at bounding box center [602, 308] width 284 height 52
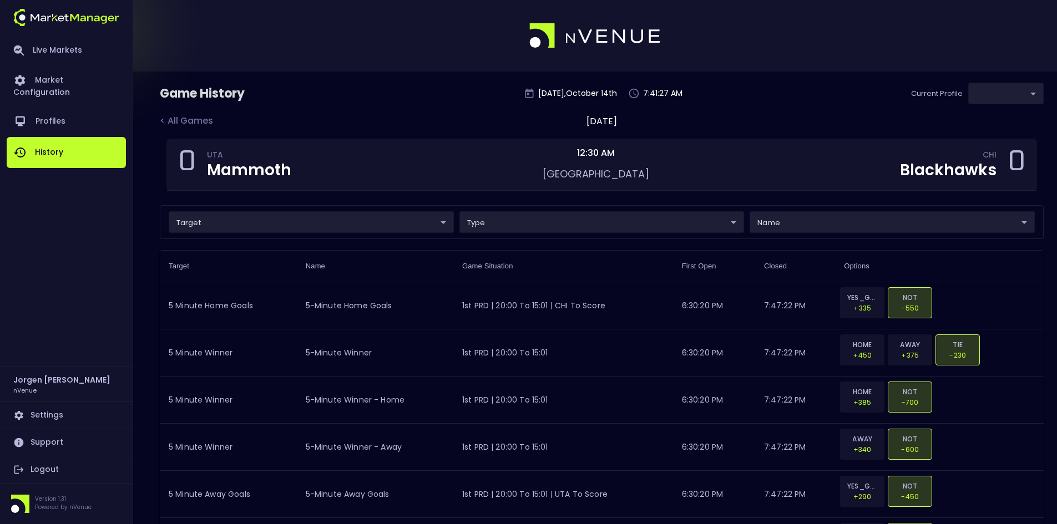
type input "0d810fa5-e353-4d9c-b11d-31f095cae871"
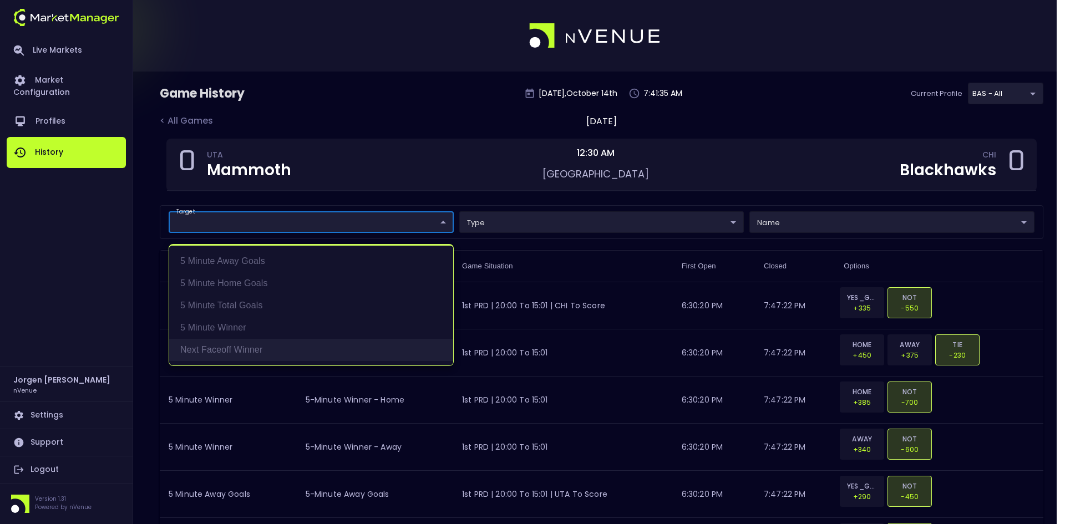
click at [217, 343] on li "Next Faceoff Winner" at bounding box center [311, 350] width 284 height 22
type input "Next Faceoff Winner"
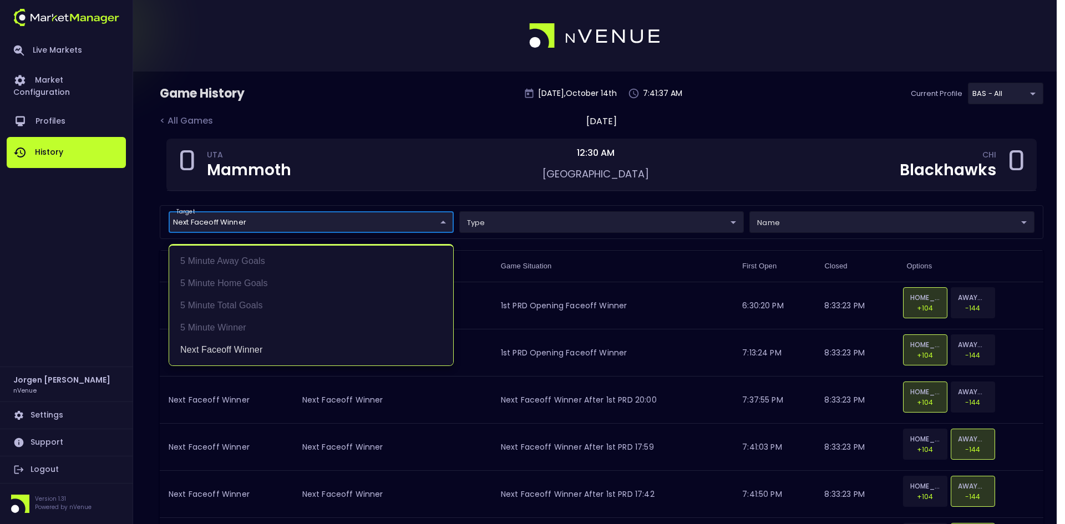
click at [798, 100] on div at bounding box center [532, 262] width 1065 height 524
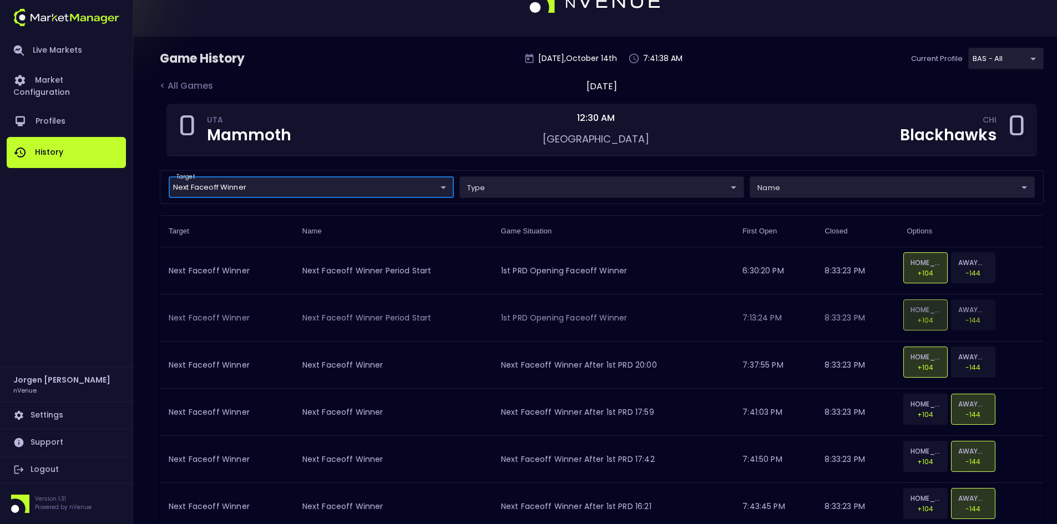
scroll to position [166, 0]
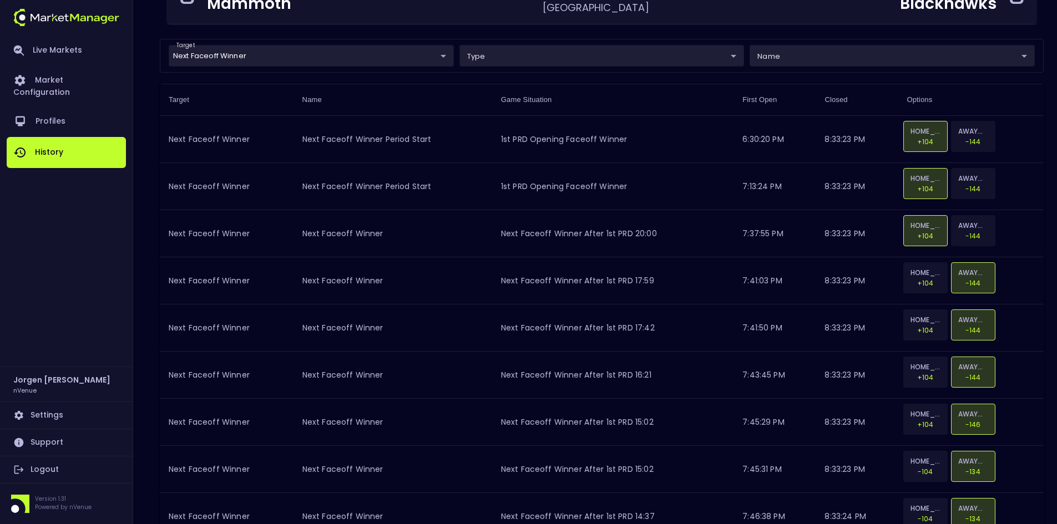
click at [1022, 93] on th "Options" at bounding box center [971, 100] width 146 height 32
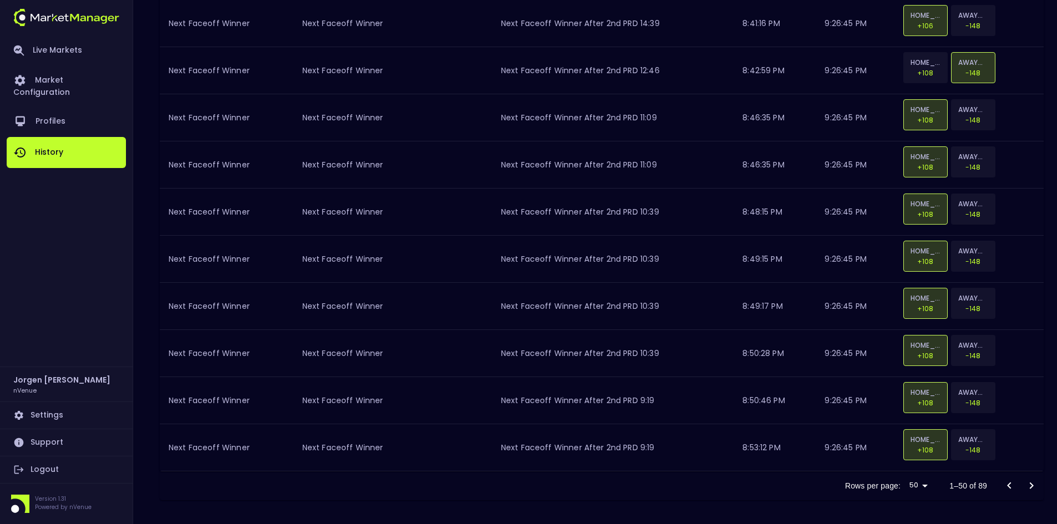
scroll to position [2172, 0]
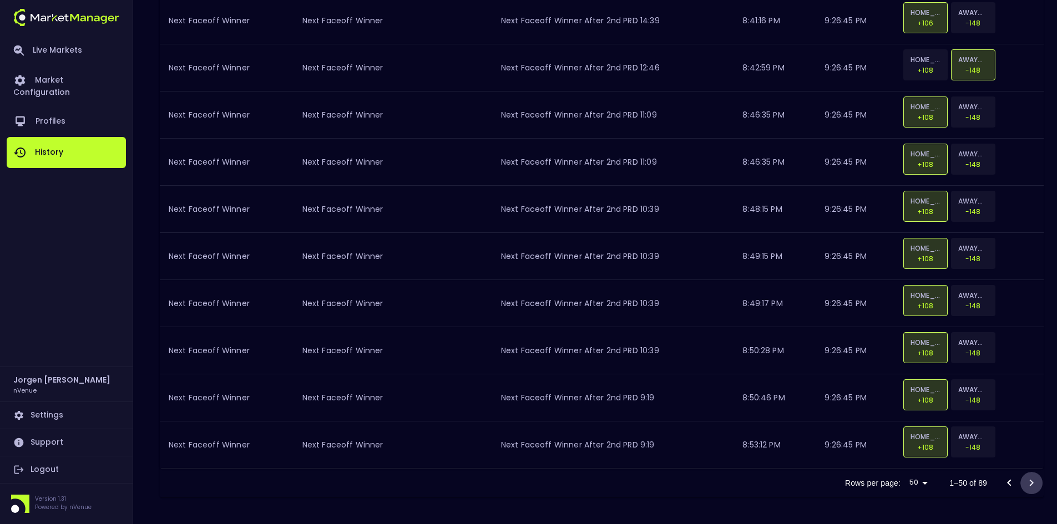
click at [1030, 483] on icon "Go to next page" at bounding box center [1031, 483] width 13 height 13
